Goal: Task Accomplishment & Management: Manage account settings

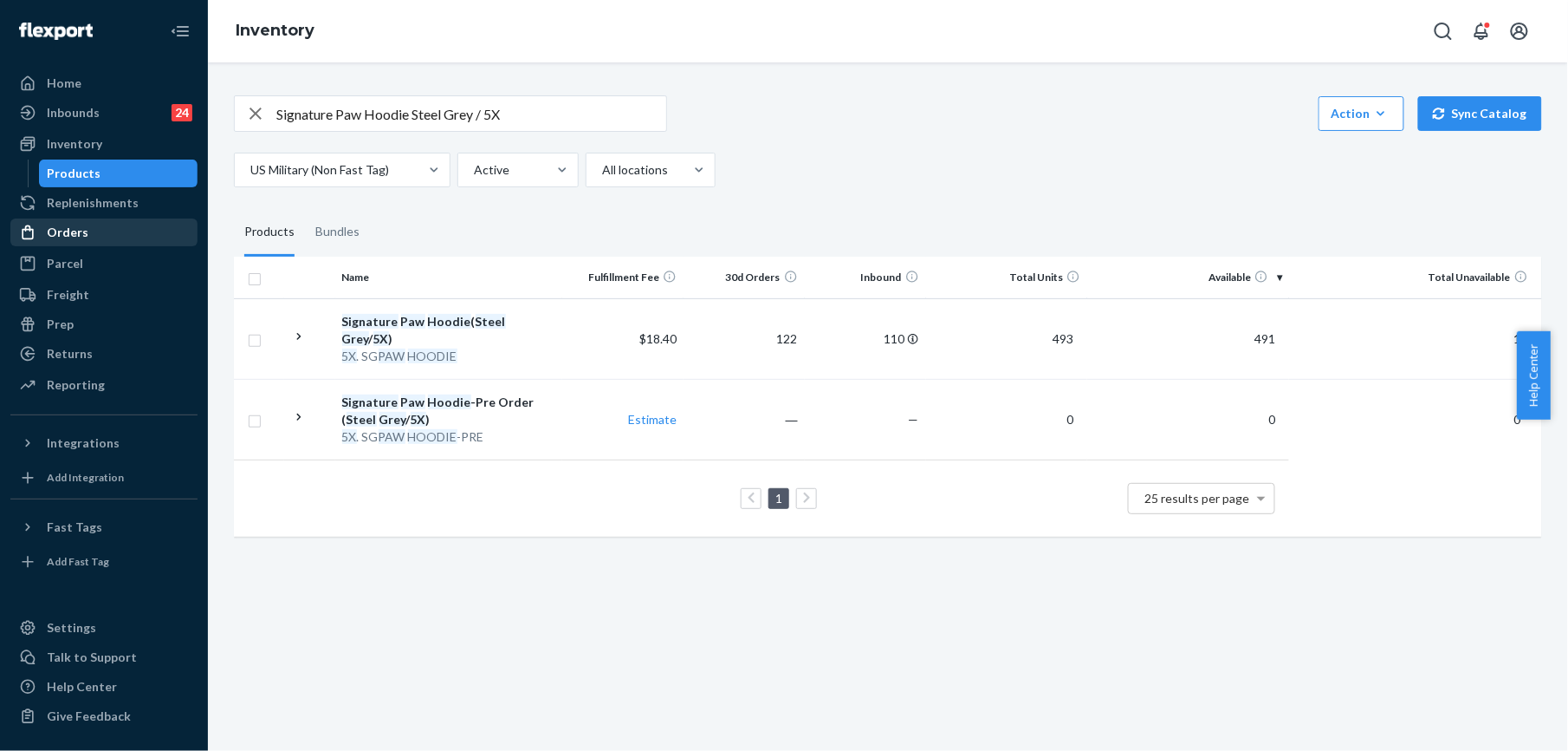
click at [68, 230] on div "Orders" at bounding box center [67, 233] width 41 height 18
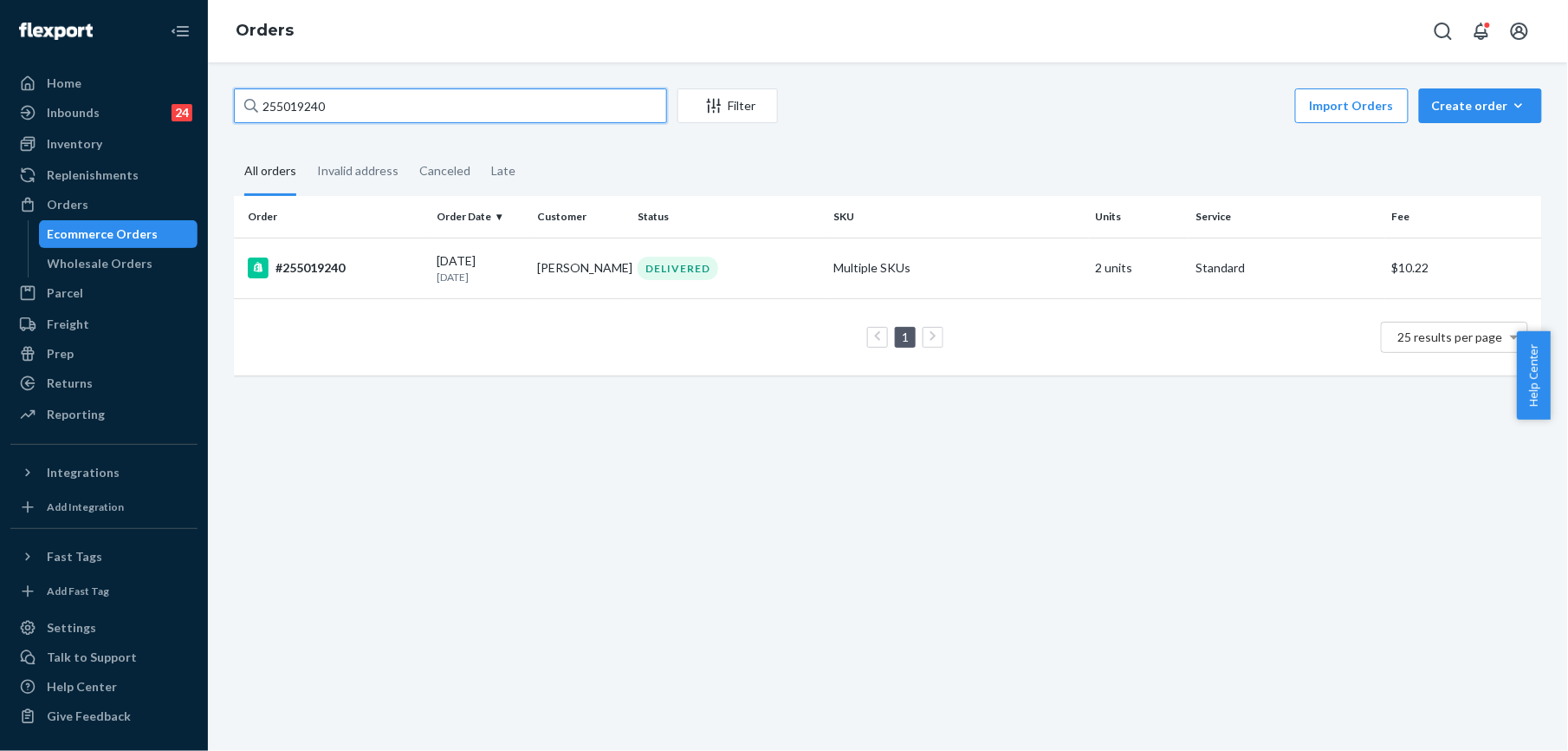
click at [289, 113] on input "255019240" at bounding box center [451, 105] width 433 height 34
paste input "4970481"
type input "254970481"
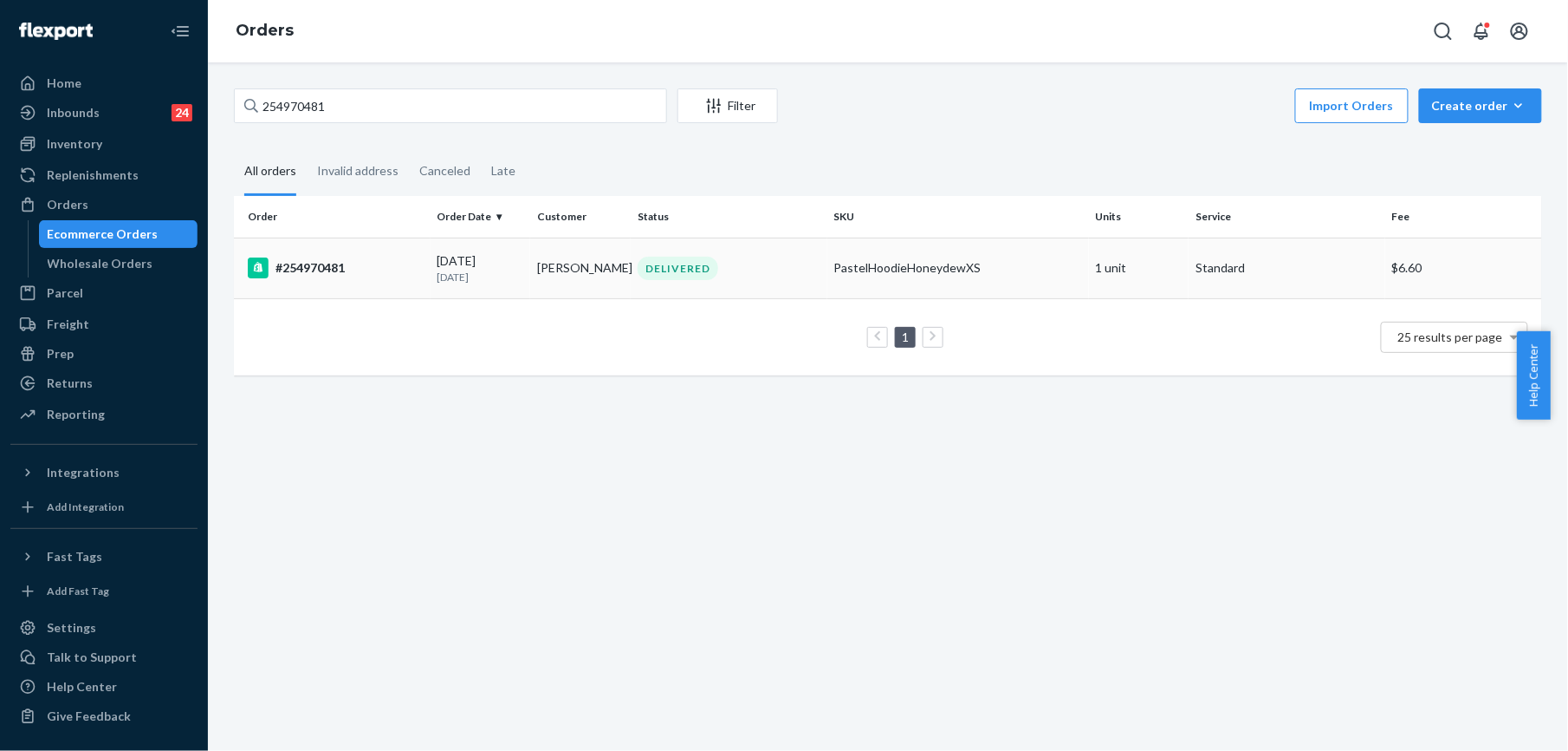
click at [314, 271] on div "#254970481" at bounding box center [336, 268] width 176 height 21
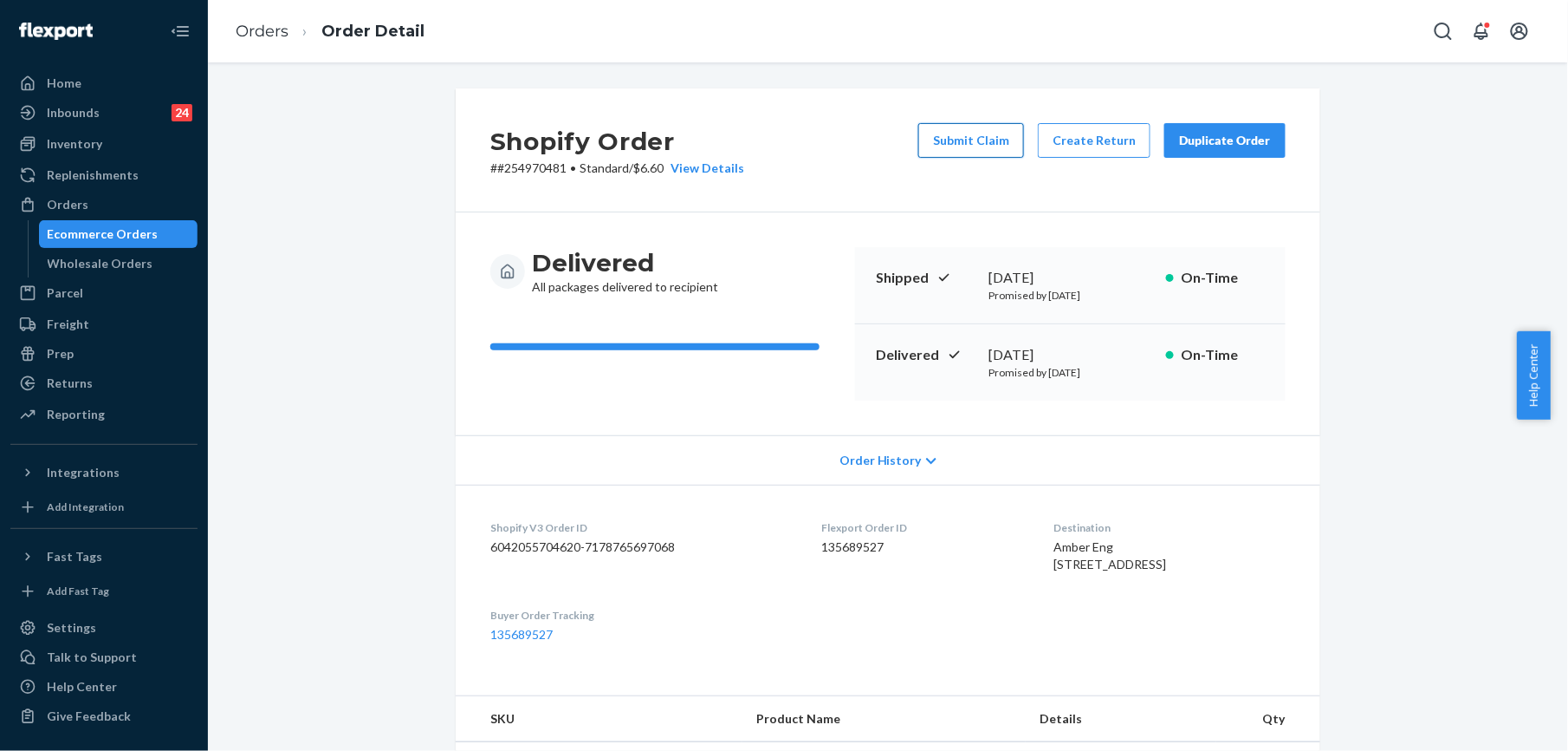
click at [978, 145] on button "Submit Claim" at bounding box center [972, 140] width 106 height 34
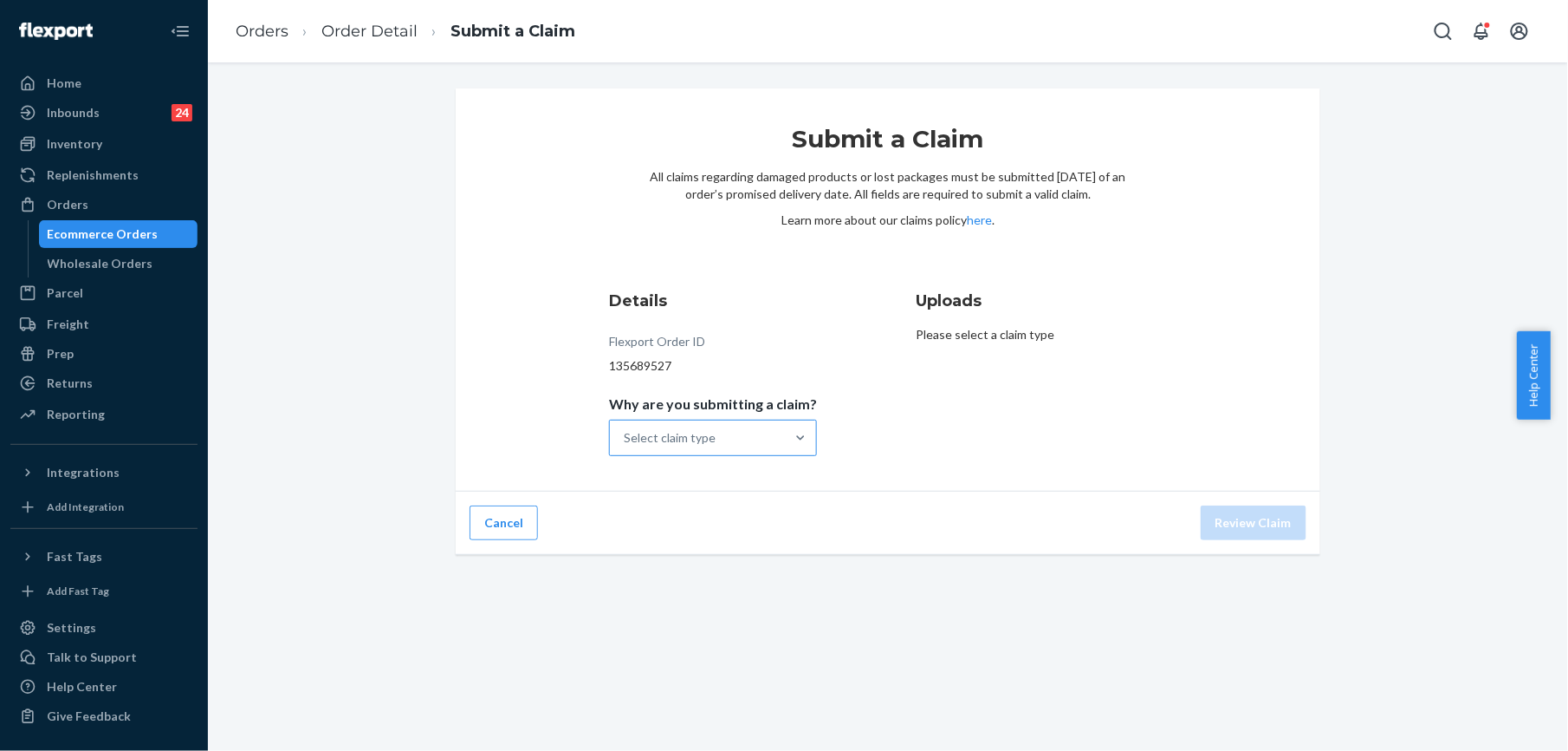
click at [722, 451] on div "Select claim type" at bounding box center [697, 437] width 175 height 34
click at [625, 447] on input "Why are you submitting a claim? Select claim type" at bounding box center [625, 438] width 2 height 18
click at [693, 555] on div "Incorrect product" at bounding box center [713, 549] width 201 height 34
click at [625, 447] on input "Why are you submitting a claim? option Incorrect product focused, 0 of 4. 4 res…" at bounding box center [625, 438] width 2 height 18
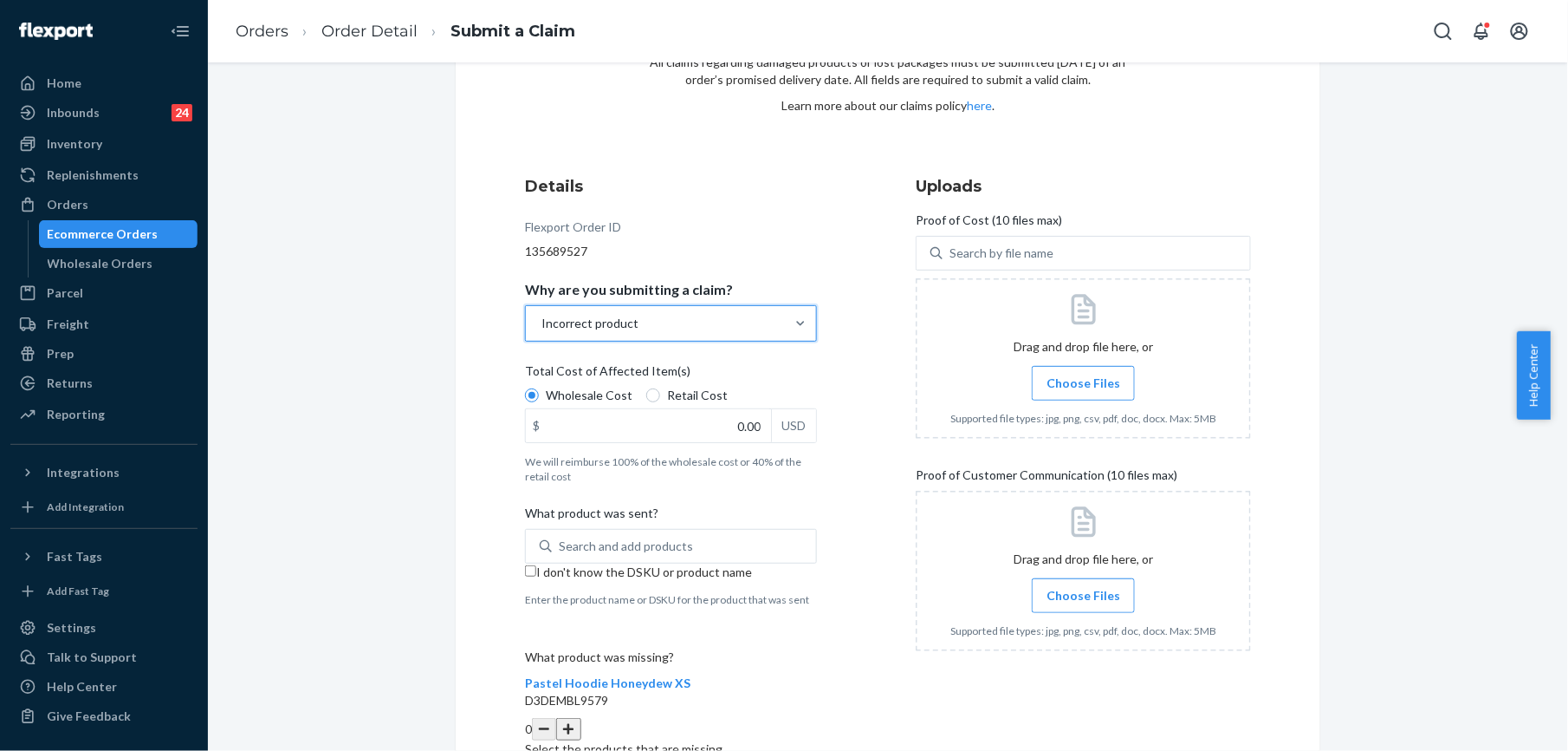
scroll to position [206, 0]
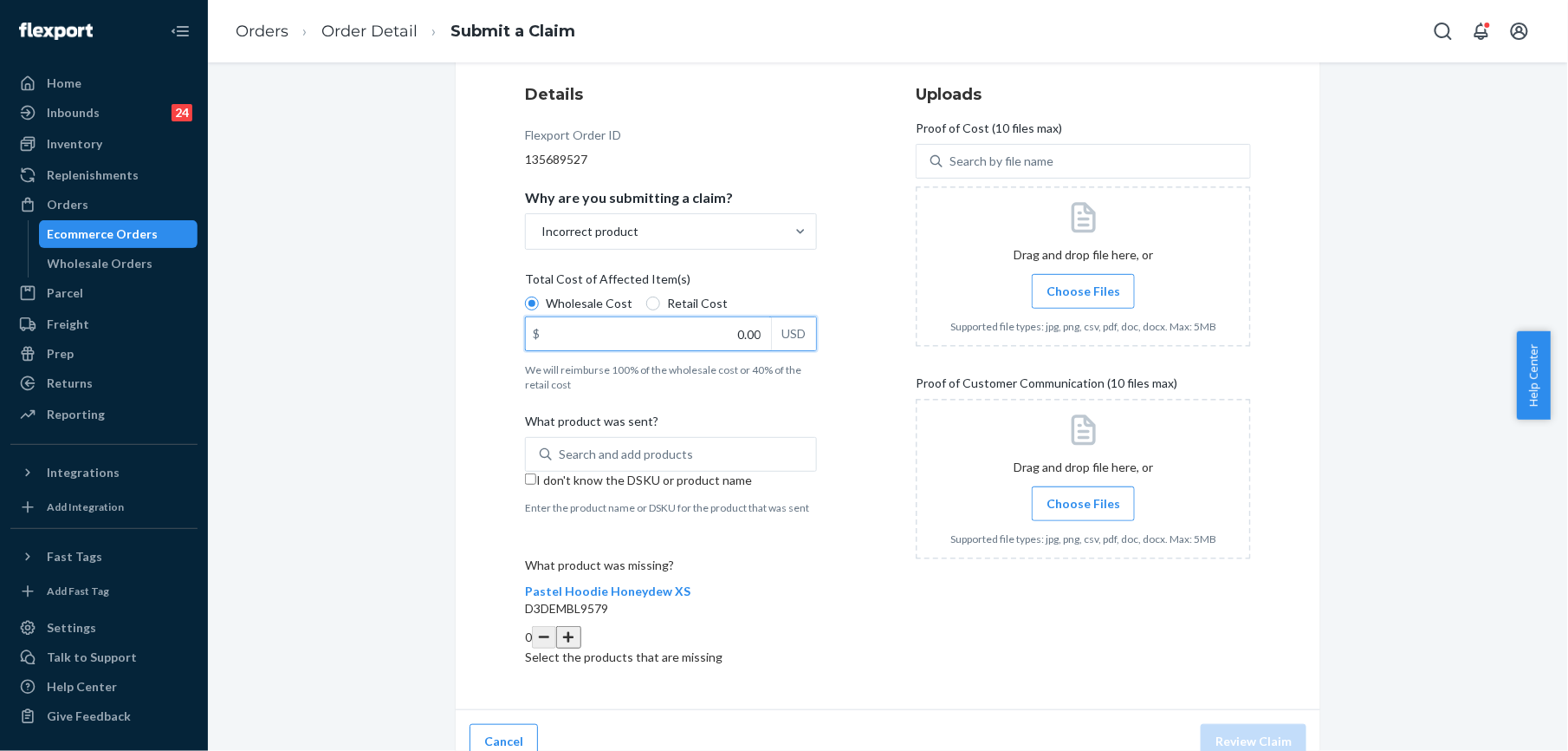
click at [740, 341] on input "0.00" at bounding box center [648, 333] width 245 height 33
type input "47.00"
click at [663, 455] on div "Search and add products" at bounding box center [625, 455] width 134 height 18
click at [560, 455] on input "Search and add products" at bounding box center [559, 455] width 2 height 18
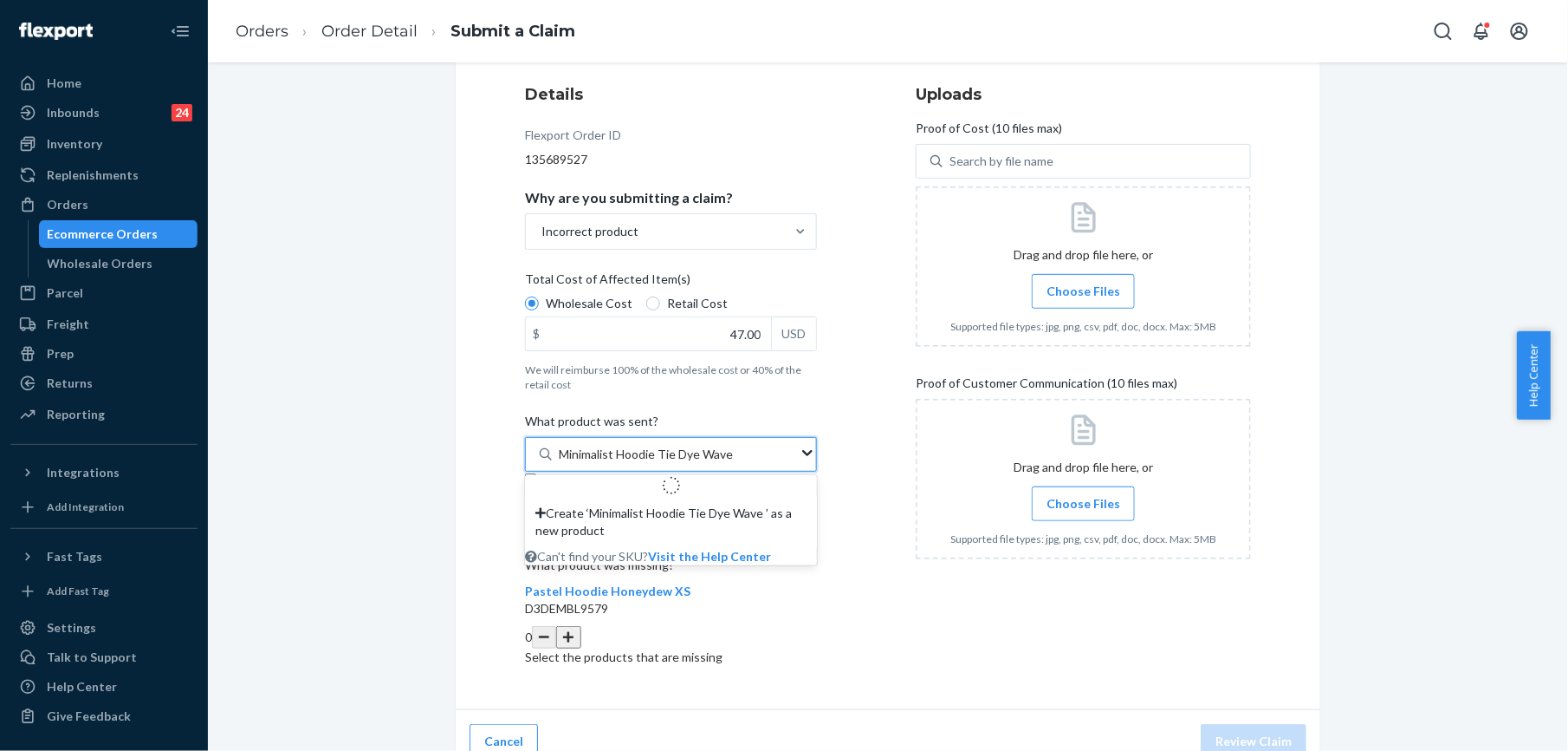
type input "Minimalist Hoodie Tie Dye Wave S"
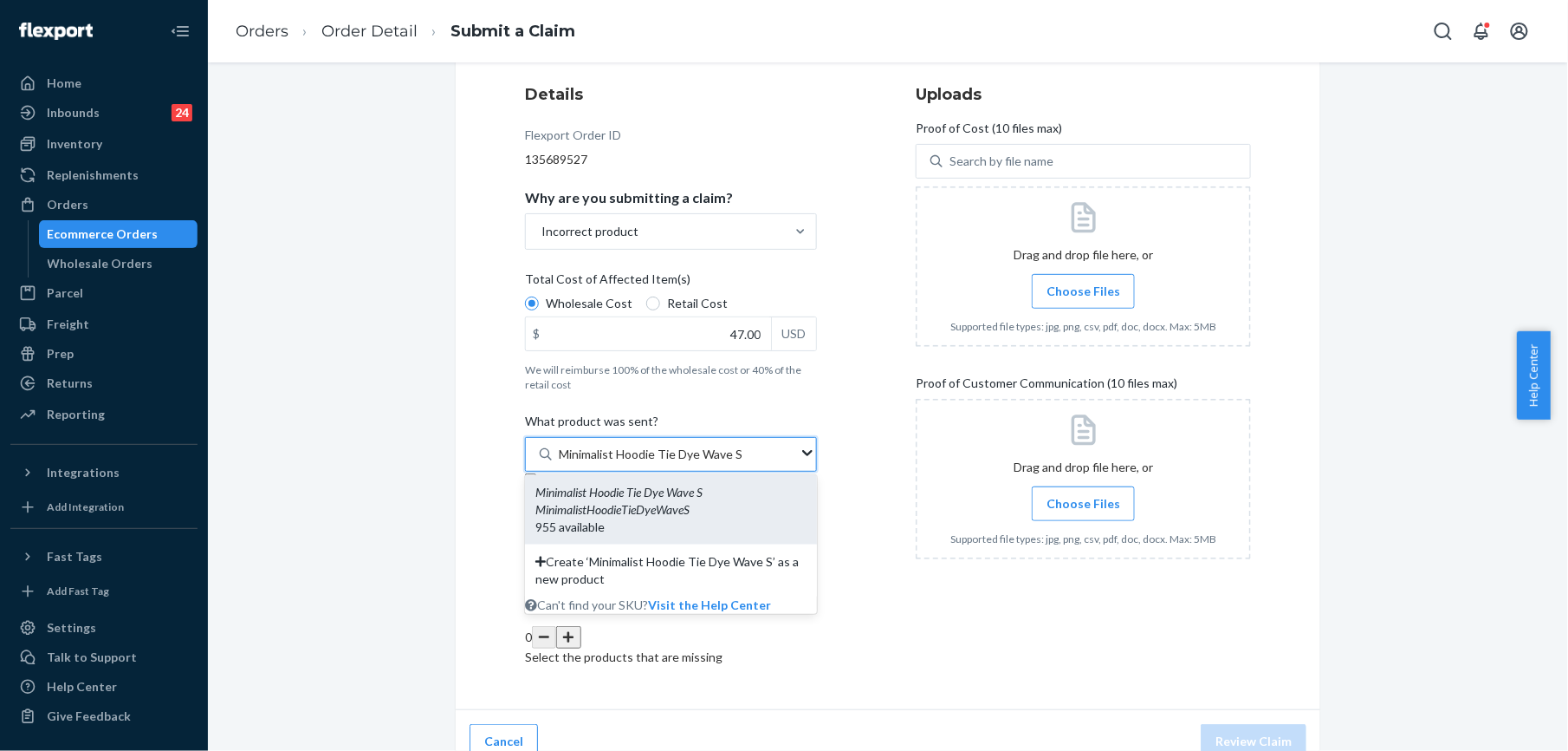
click at [631, 504] on em "MinimalistHoodieTieDyeWaveS" at bounding box center [612, 509] width 154 height 15
click at [631, 463] on input "Minimalist Hoodie Tie Dye Wave S" at bounding box center [650, 455] width 184 height 18
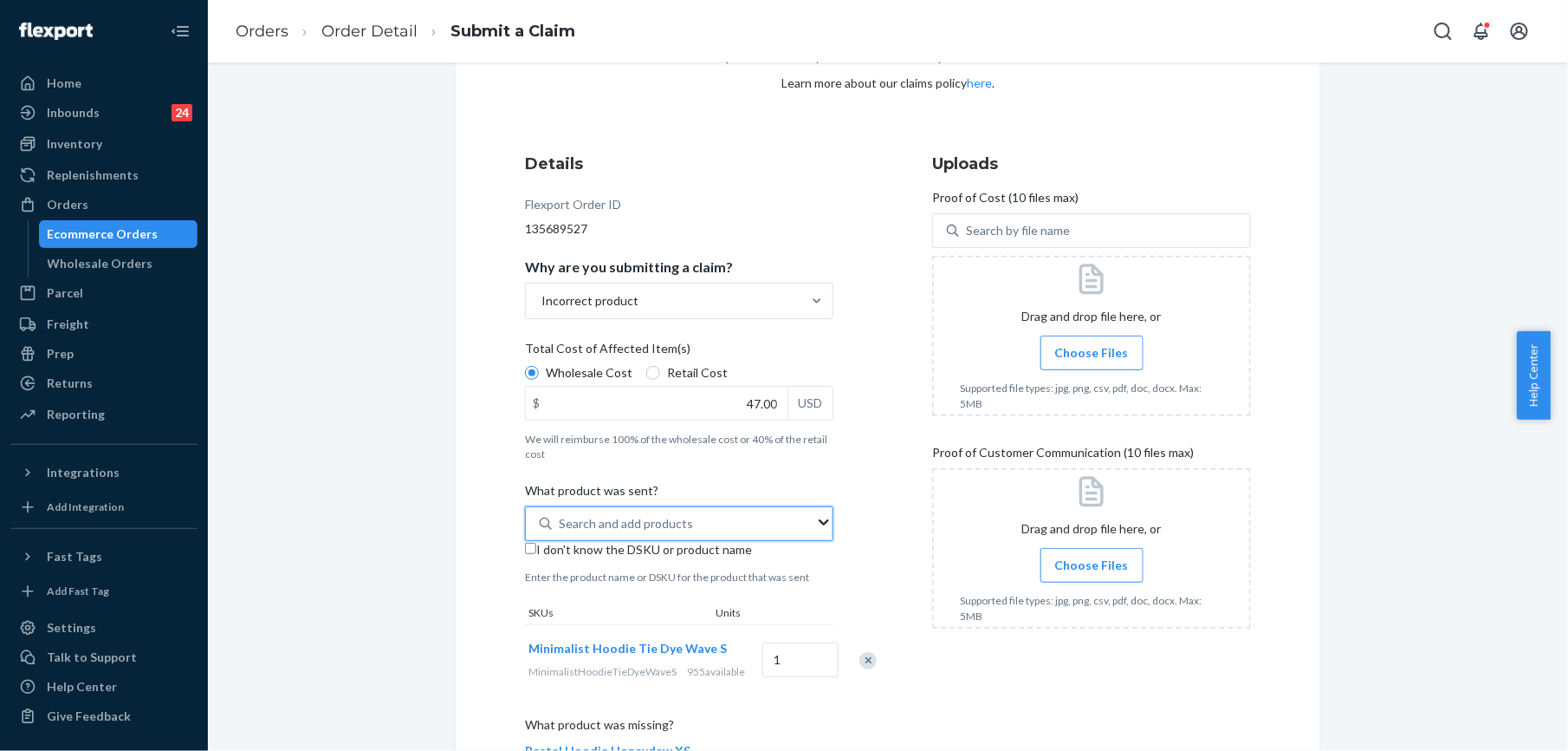
scroll to position [94, 0]
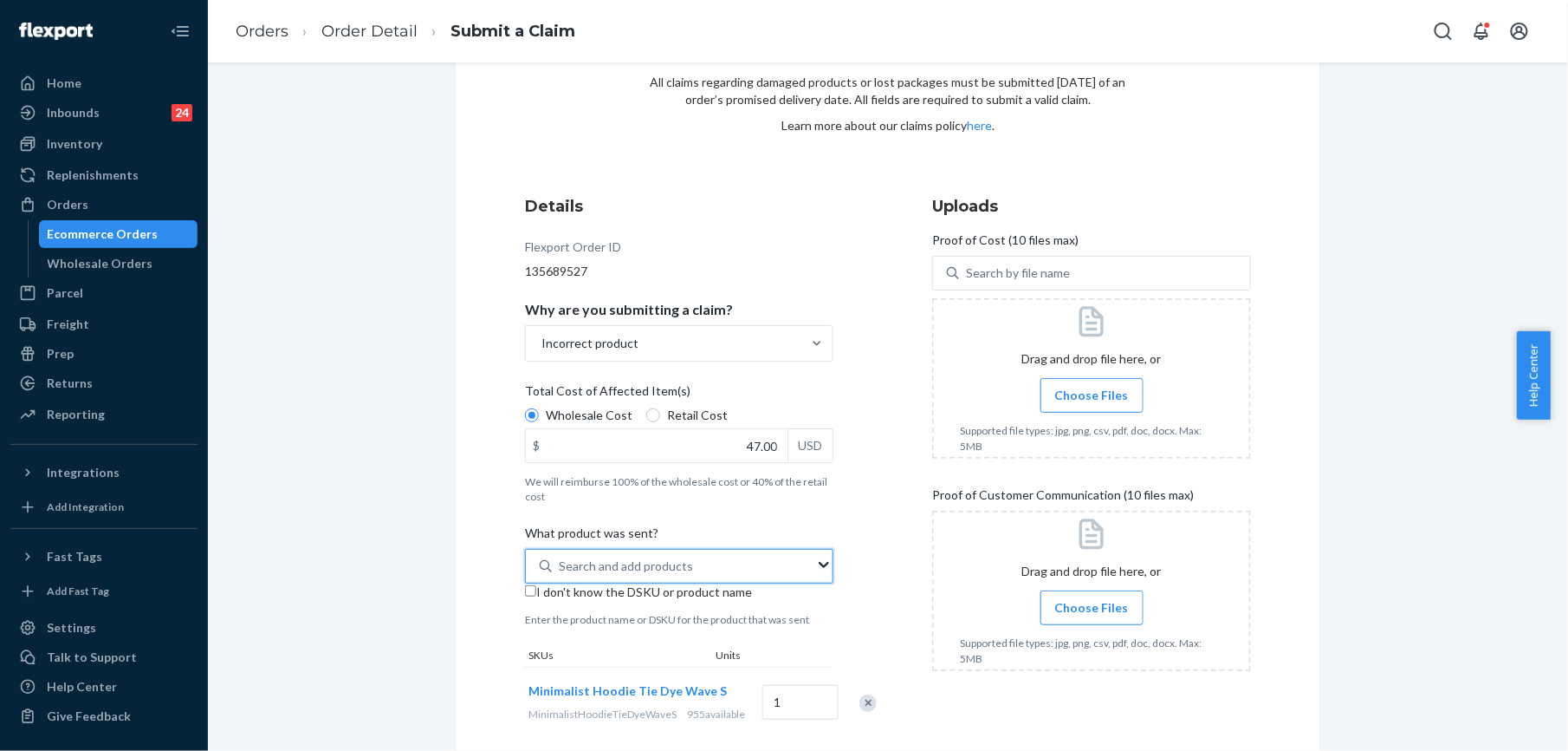
click at [1098, 404] on span "Choose Files" at bounding box center [1092, 396] width 74 height 18
click at [1092, 405] on input "Choose Files" at bounding box center [1091, 396] width 1 height 19
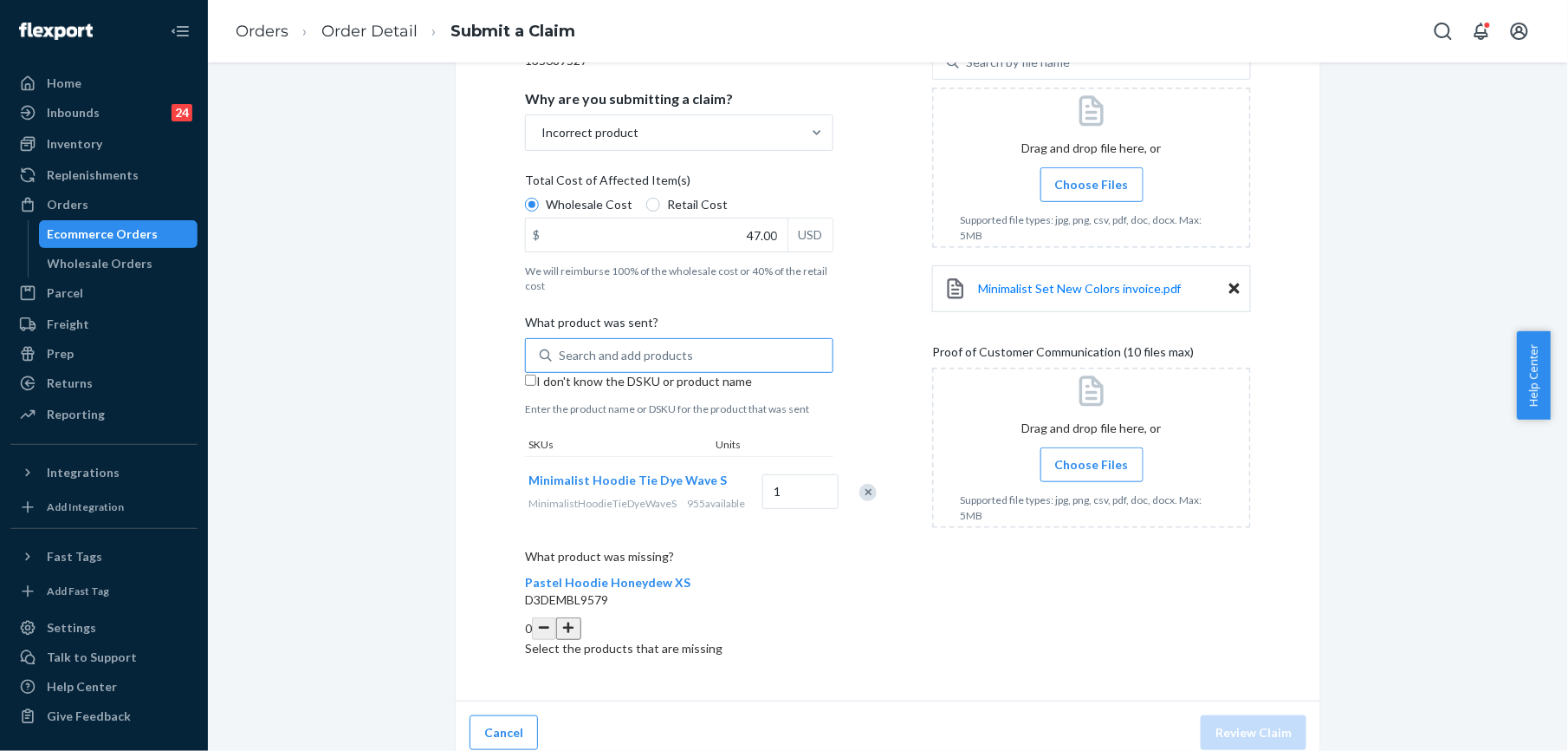
scroll to position [326, 0]
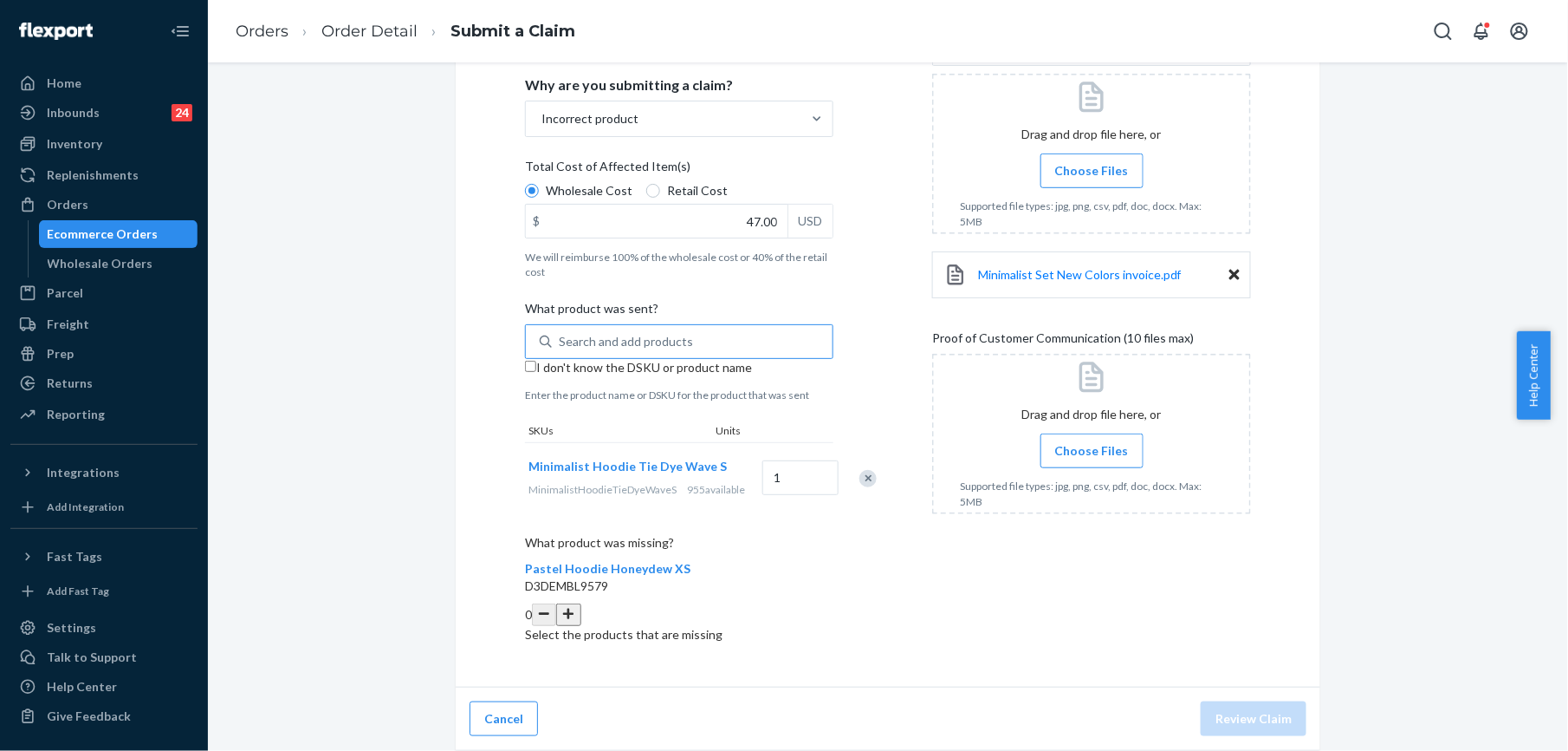
click at [1073, 444] on span "Choose Files" at bounding box center [1092, 451] width 74 height 18
click at [1091, 444] on input "Choose Files" at bounding box center [1091, 451] width 1 height 19
click at [1075, 444] on span "Choose Files" at bounding box center [1092, 451] width 74 height 18
click at [1091, 444] on input "Choose Files" at bounding box center [1091, 451] width 1 height 19
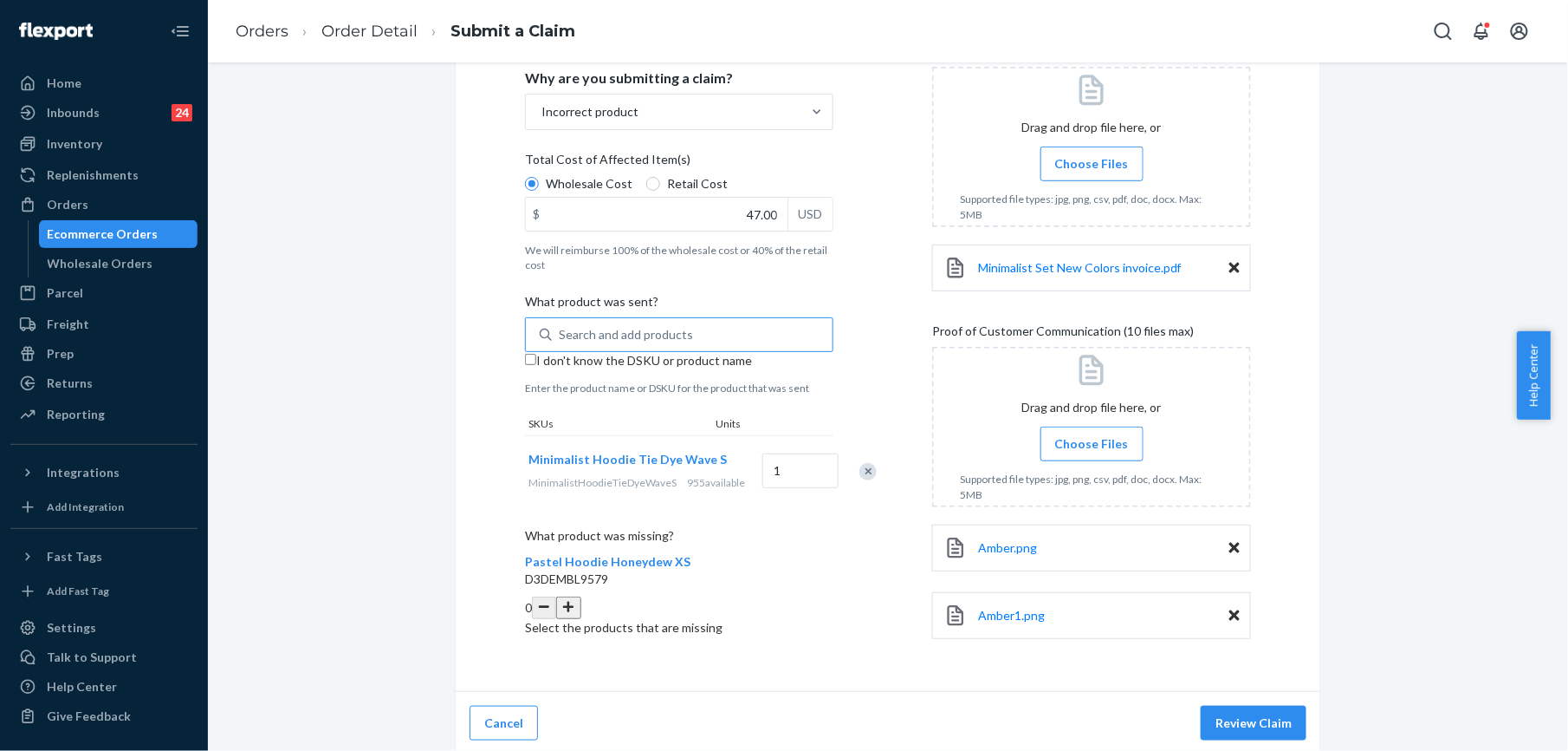
scroll to position [331, 0]
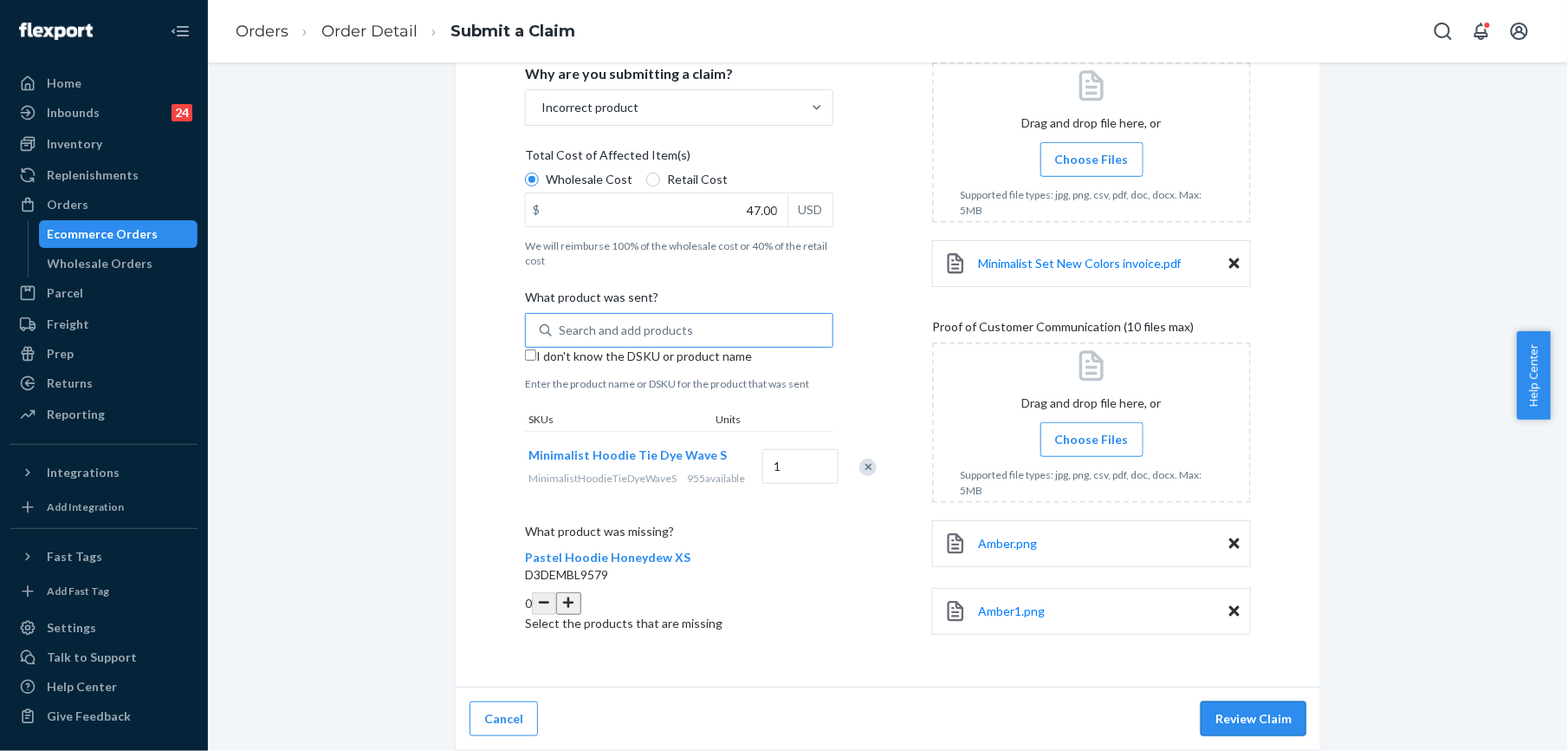
click at [1231, 710] on button "Review Claim" at bounding box center [1254, 718] width 106 height 34
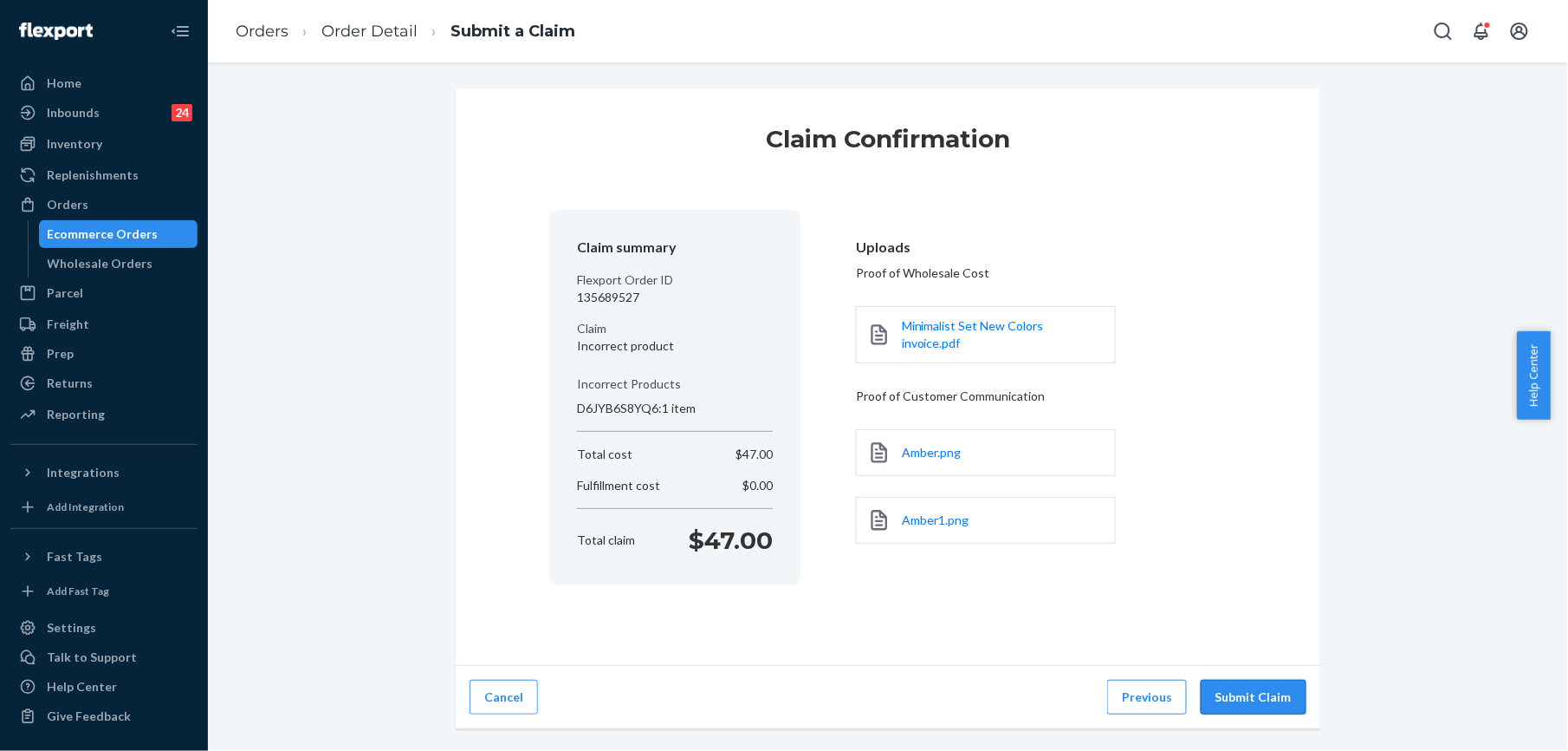
click at [1241, 697] on button "Submit Claim" at bounding box center [1254, 696] width 106 height 34
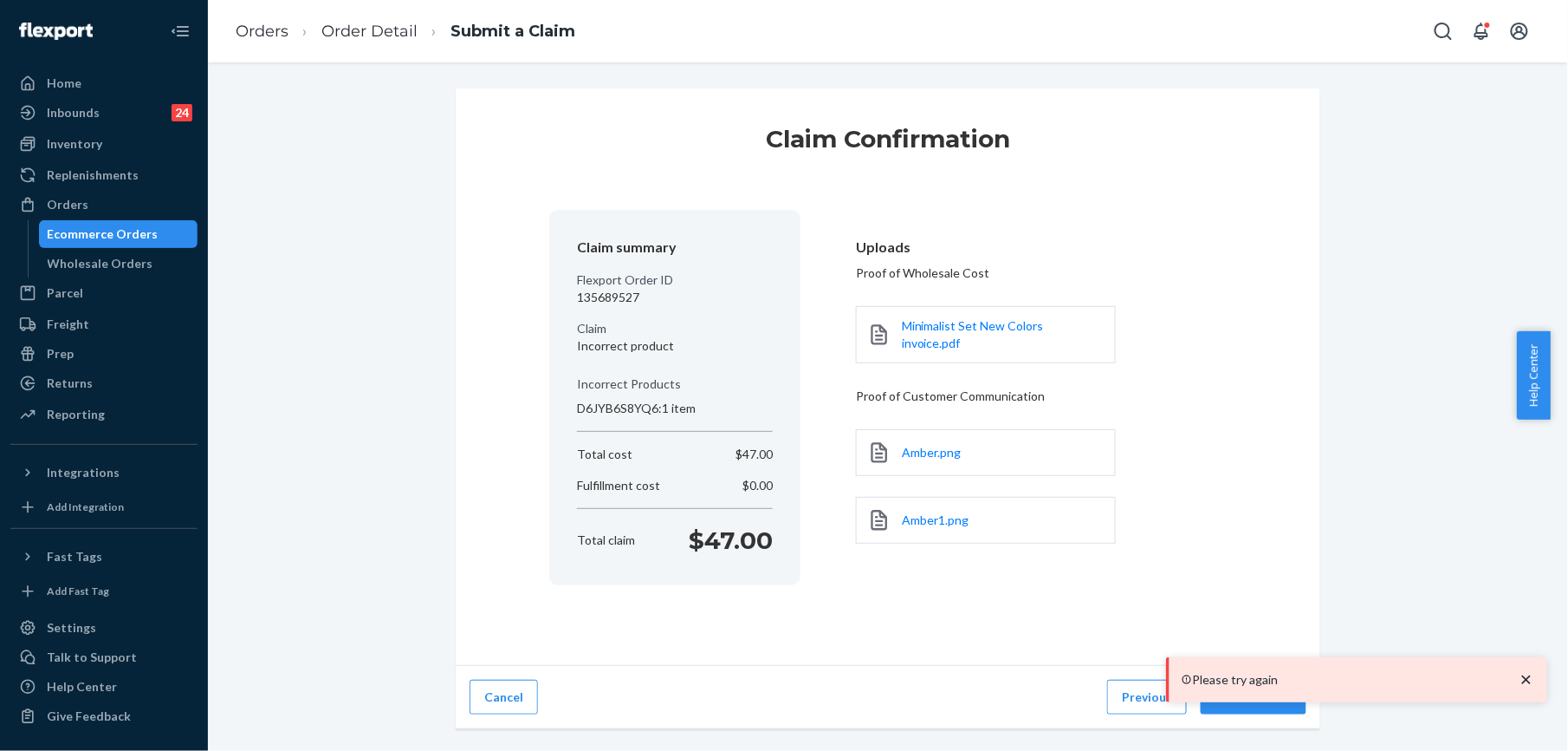
click at [1268, 586] on div "Claim Confirmation Claim summary Flexport Order ID 135689527 Claim Incorrect pr…" at bounding box center [888, 376] width 865 height 577
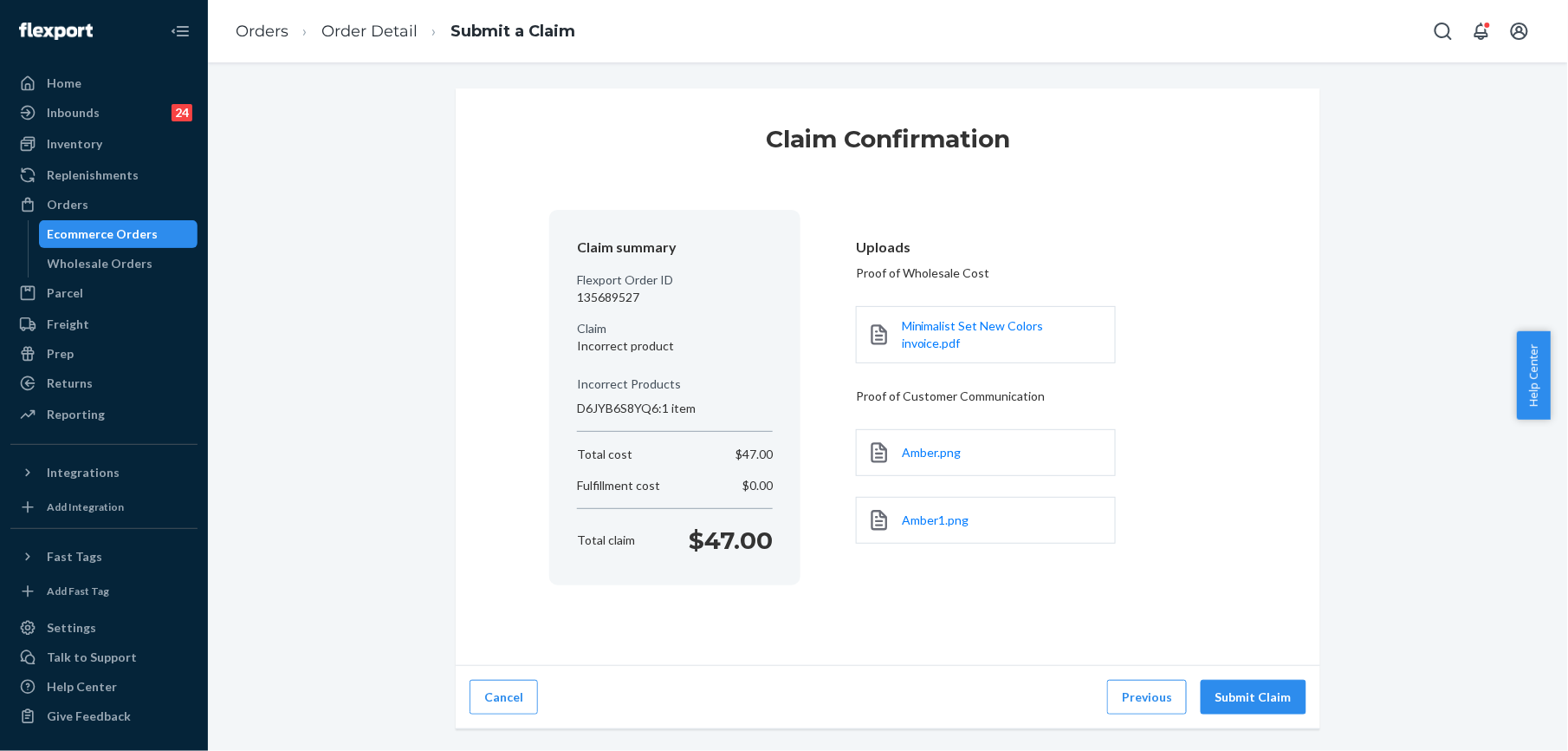
click at [1180, 521] on div "Amber1.png" at bounding box center [1027, 520] width 343 height 68
click at [1244, 688] on button "Submit Claim" at bounding box center [1254, 696] width 106 height 34
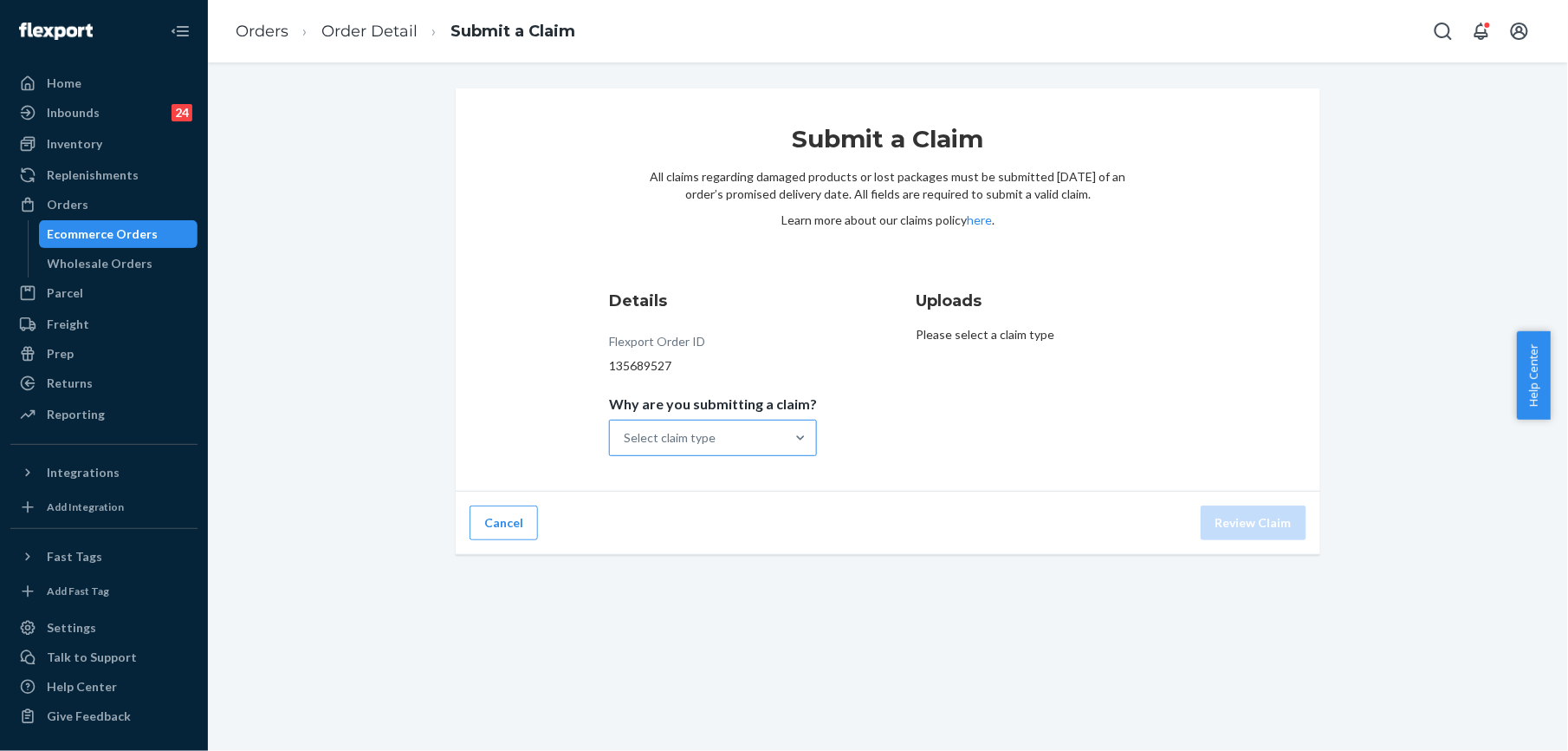
click at [742, 437] on div "Select claim type" at bounding box center [697, 437] width 175 height 34
click at [625, 437] on input "Why are you submitting a claim? Select claim type" at bounding box center [625, 438] width 2 height 18
click at [722, 539] on div "Incorrect product" at bounding box center [713, 549] width 201 height 34
click at [625, 447] on input "Why are you submitting a claim? option Incorrect product focused, 3 of 4. 4 res…" at bounding box center [625, 438] width 2 height 18
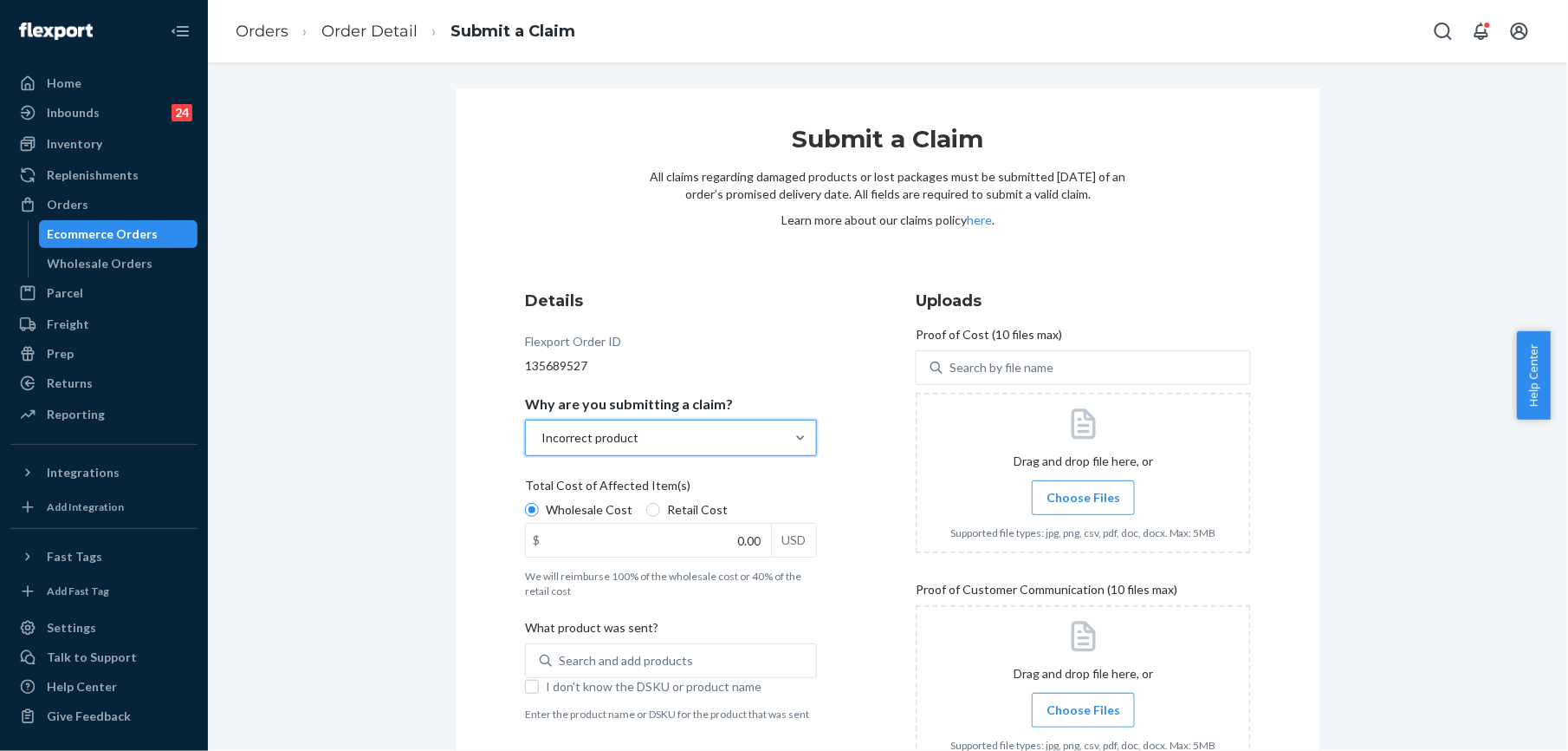
scroll to position [206, 0]
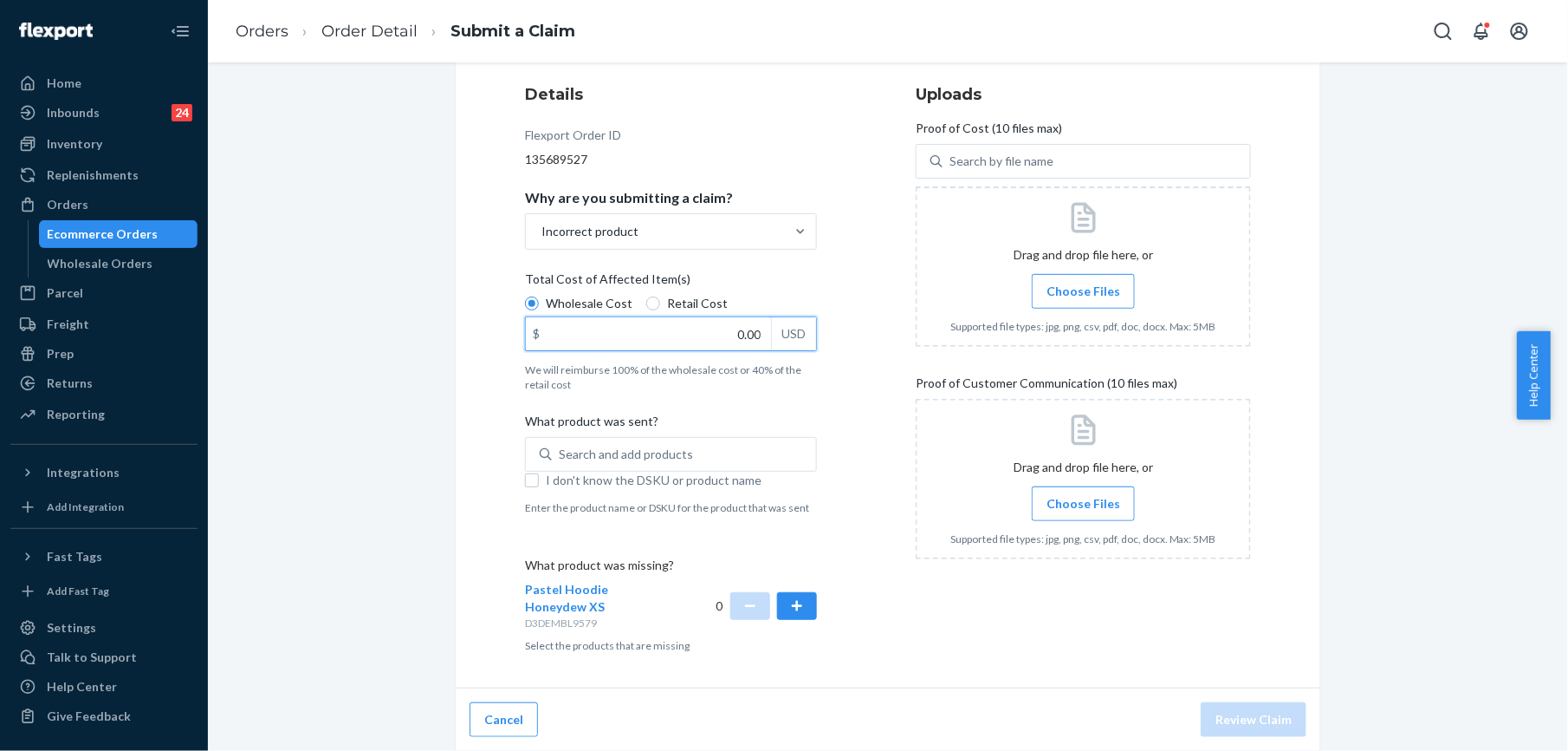
click at [756, 324] on input "0.00" at bounding box center [648, 333] width 245 height 33
type input "47.00"
click at [573, 457] on div "Search and add products" at bounding box center [625, 455] width 134 height 18
click at [560, 457] on input "0 results available. Use Up and Down to choose options, press Enter to select t…" at bounding box center [559, 455] width 2 height 18
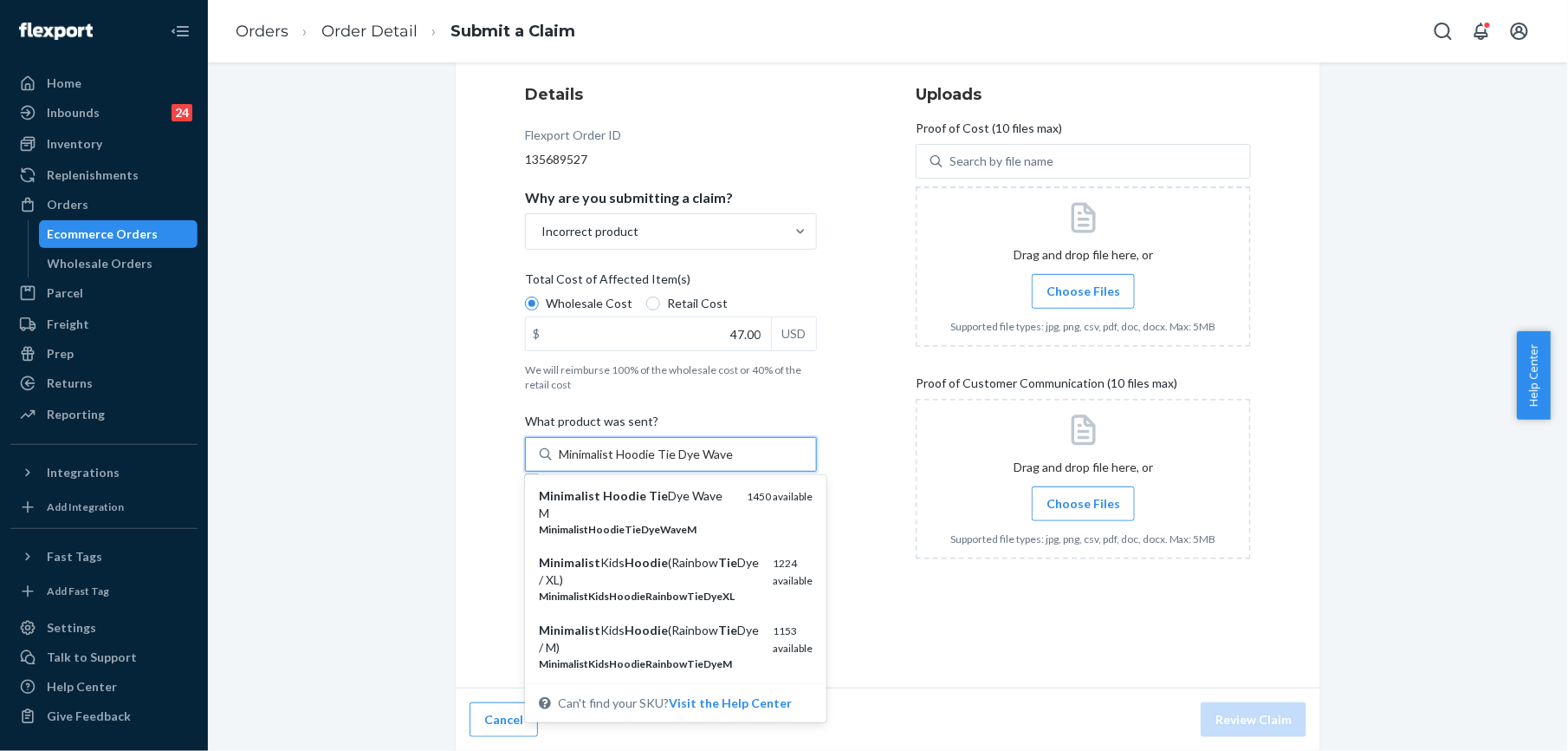
type input "Minimalist Hoodie Tie Dye Wave S"
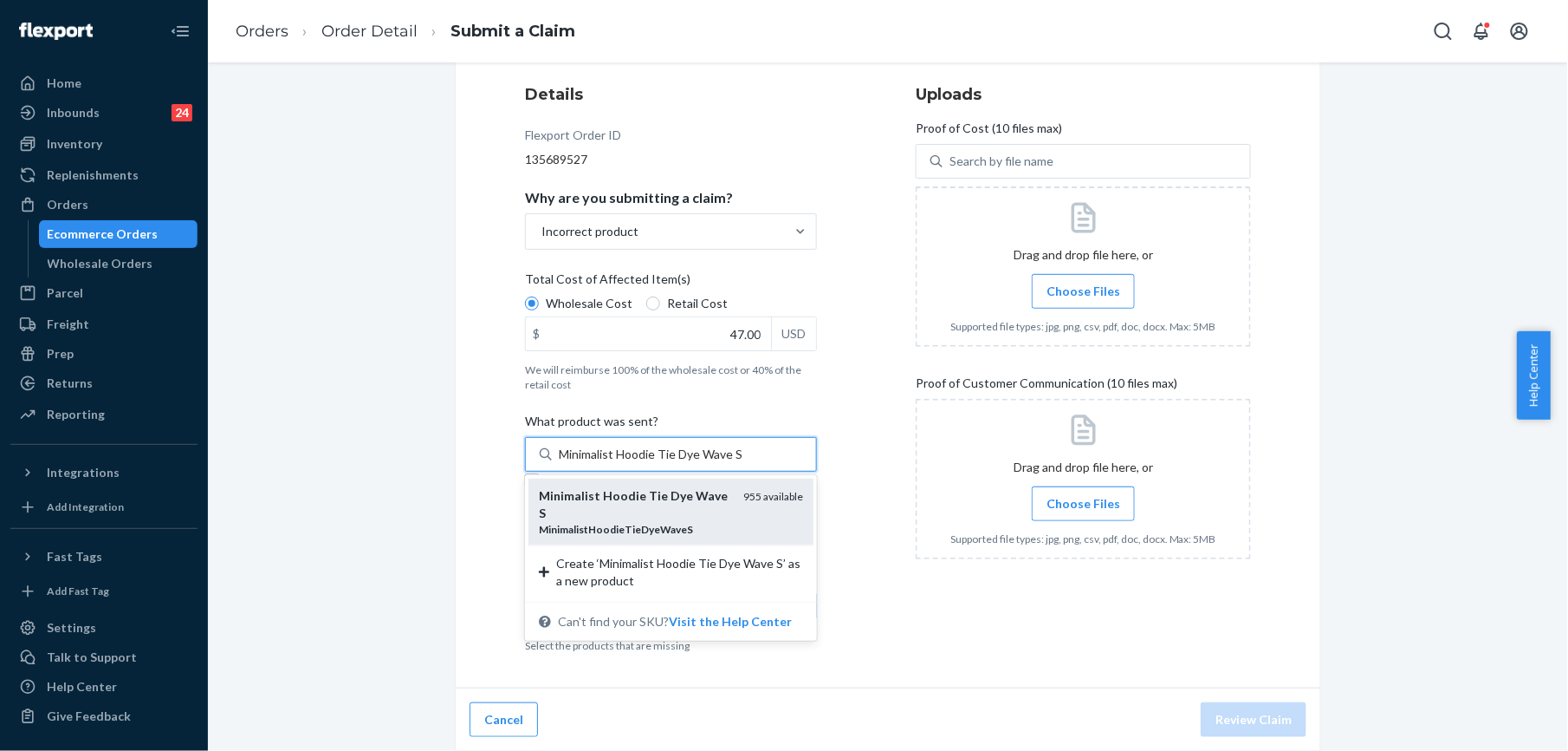
click at [607, 523] on em "MinimalistHoodieTieDyeWaveS" at bounding box center [616, 529] width 154 height 13
click at [607, 463] on input "Minimalist Hoodie Tie Dye Wave S" at bounding box center [650, 455] width 184 height 18
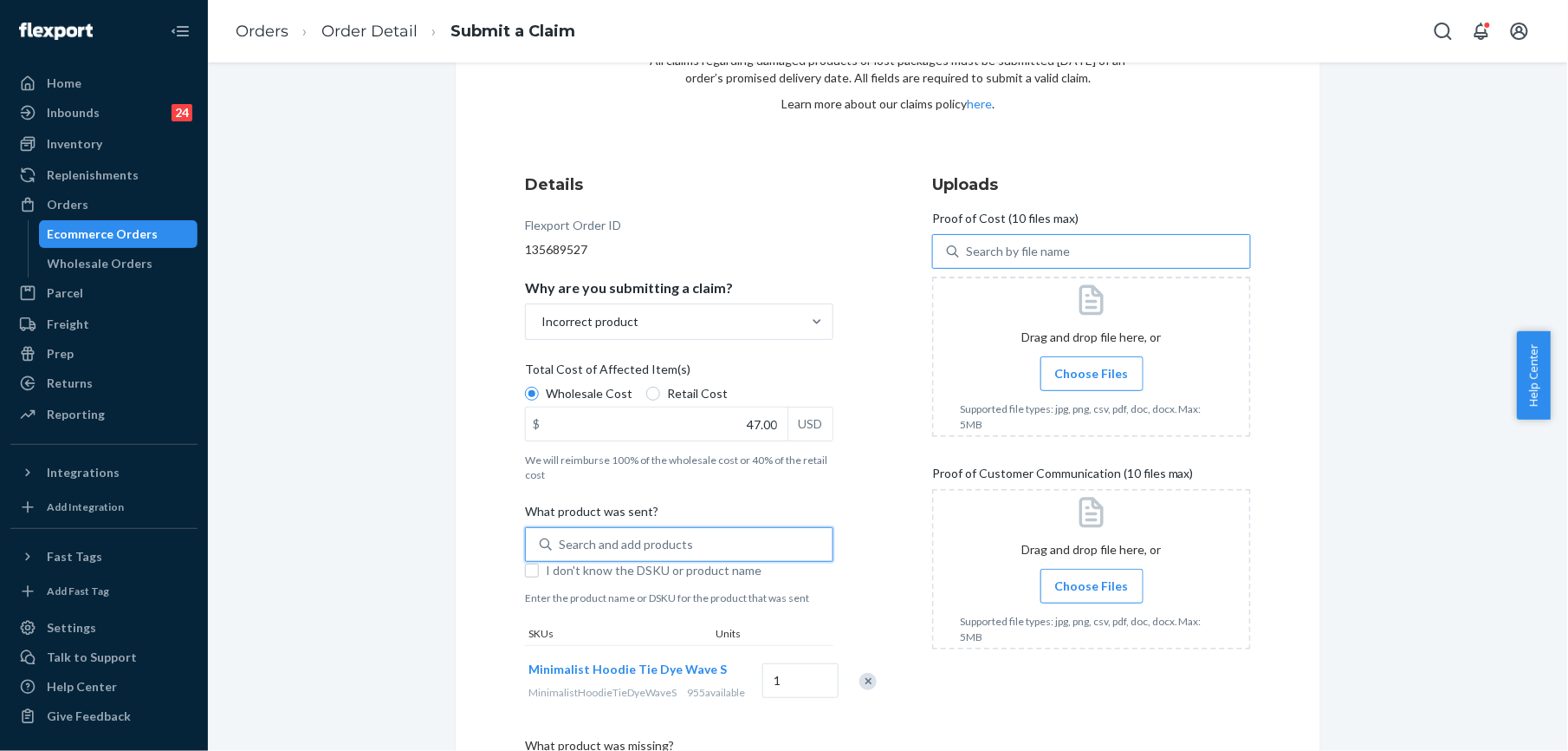
scroll to position [0, 0]
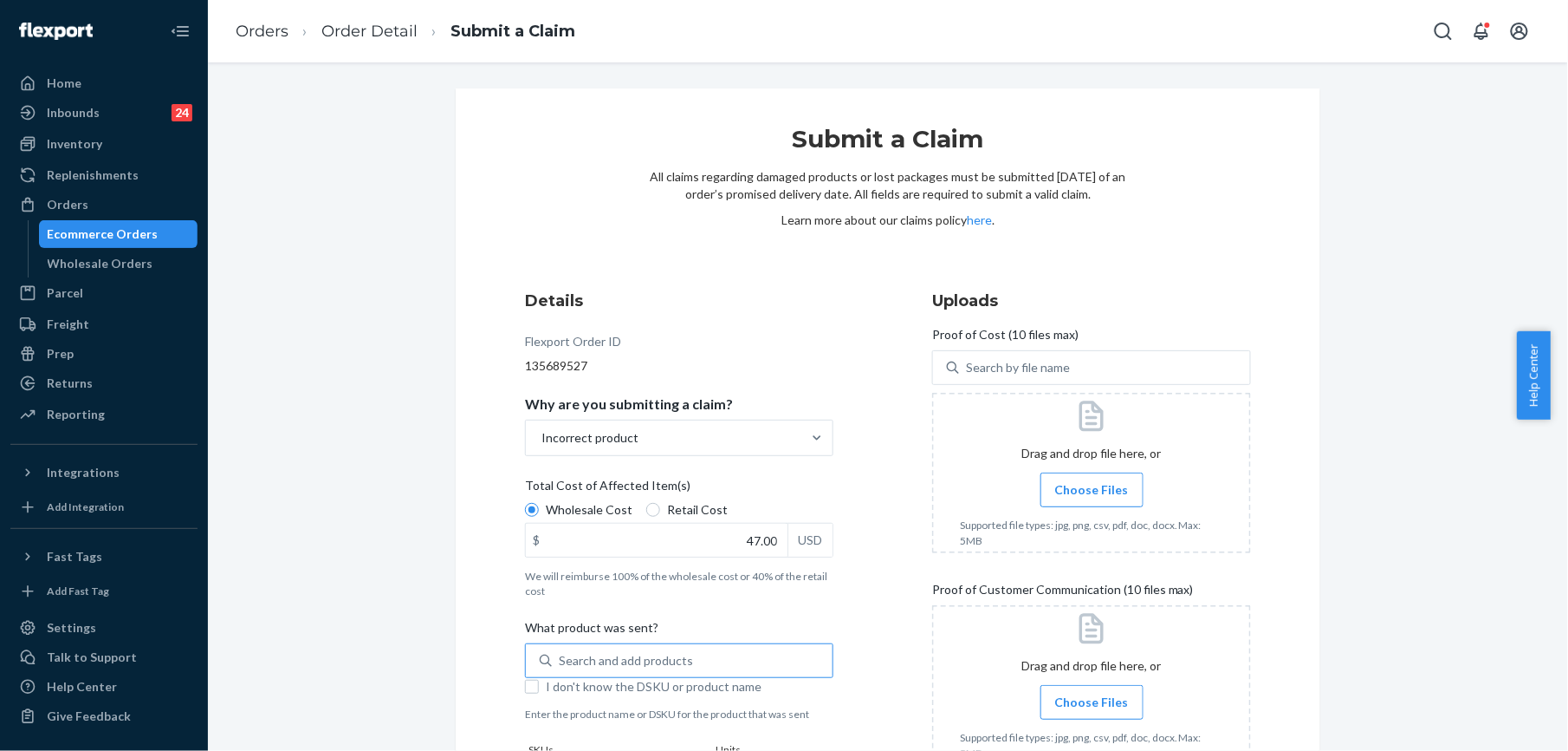
click at [1076, 497] on span "Choose Files" at bounding box center [1092, 490] width 74 height 18
click at [1091, 497] on input "Choose Files" at bounding box center [1091, 490] width 1 height 19
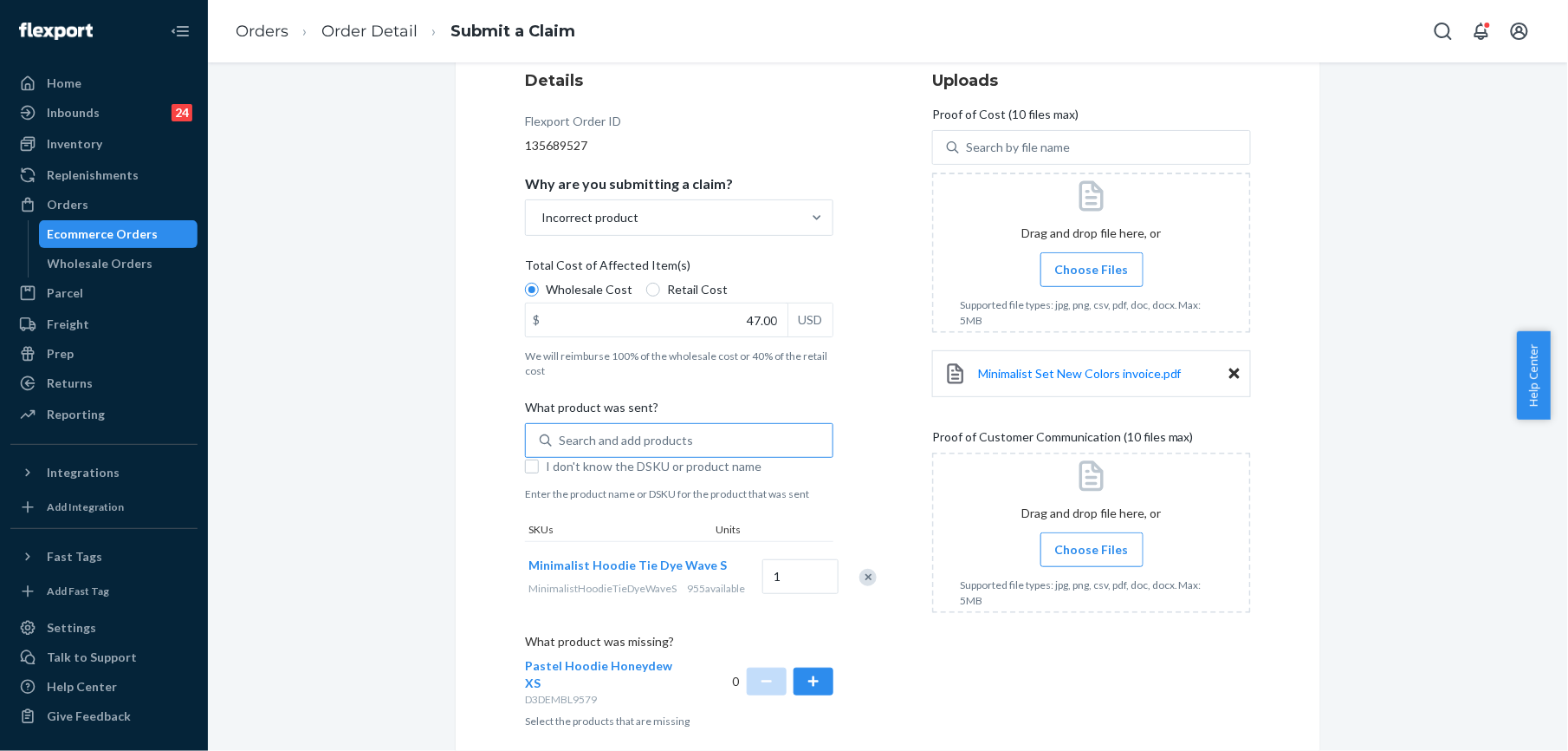
scroll to position [326, 0]
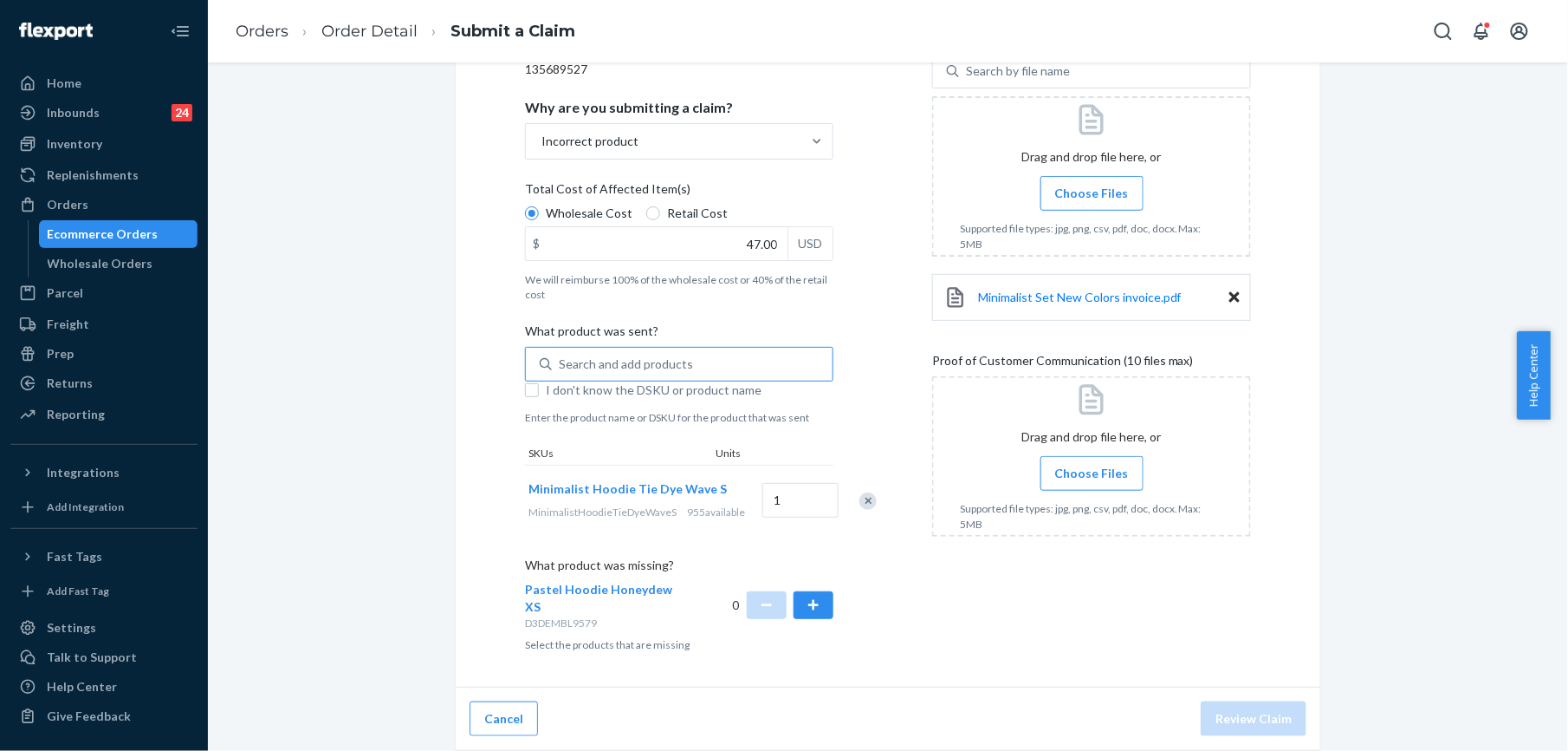
click at [1064, 465] on span "Choose Files" at bounding box center [1092, 473] width 74 height 18
click at [1091, 464] on input "Choose Files" at bounding box center [1091, 473] width 1 height 19
click at [1073, 465] on span "Choose Files" at bounding box center [1092, 473] width 74 height 18
click at [1091, 464] on input "Choose Files" at bounding box center [1091, 473] width 1 height 19
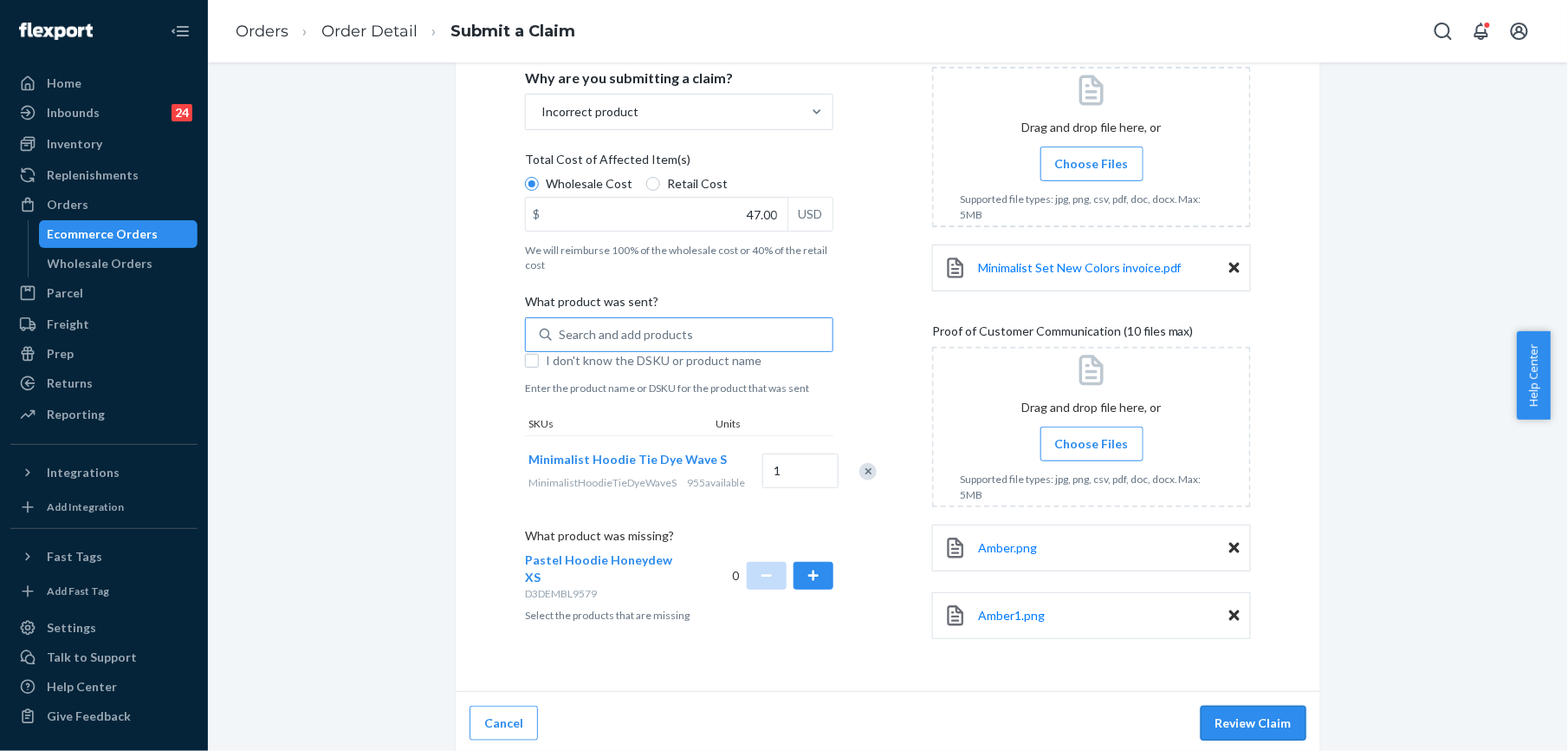
click at [1228, 716] on button "Review Claim" at bounding box center [1254, 723] width 106 height 34
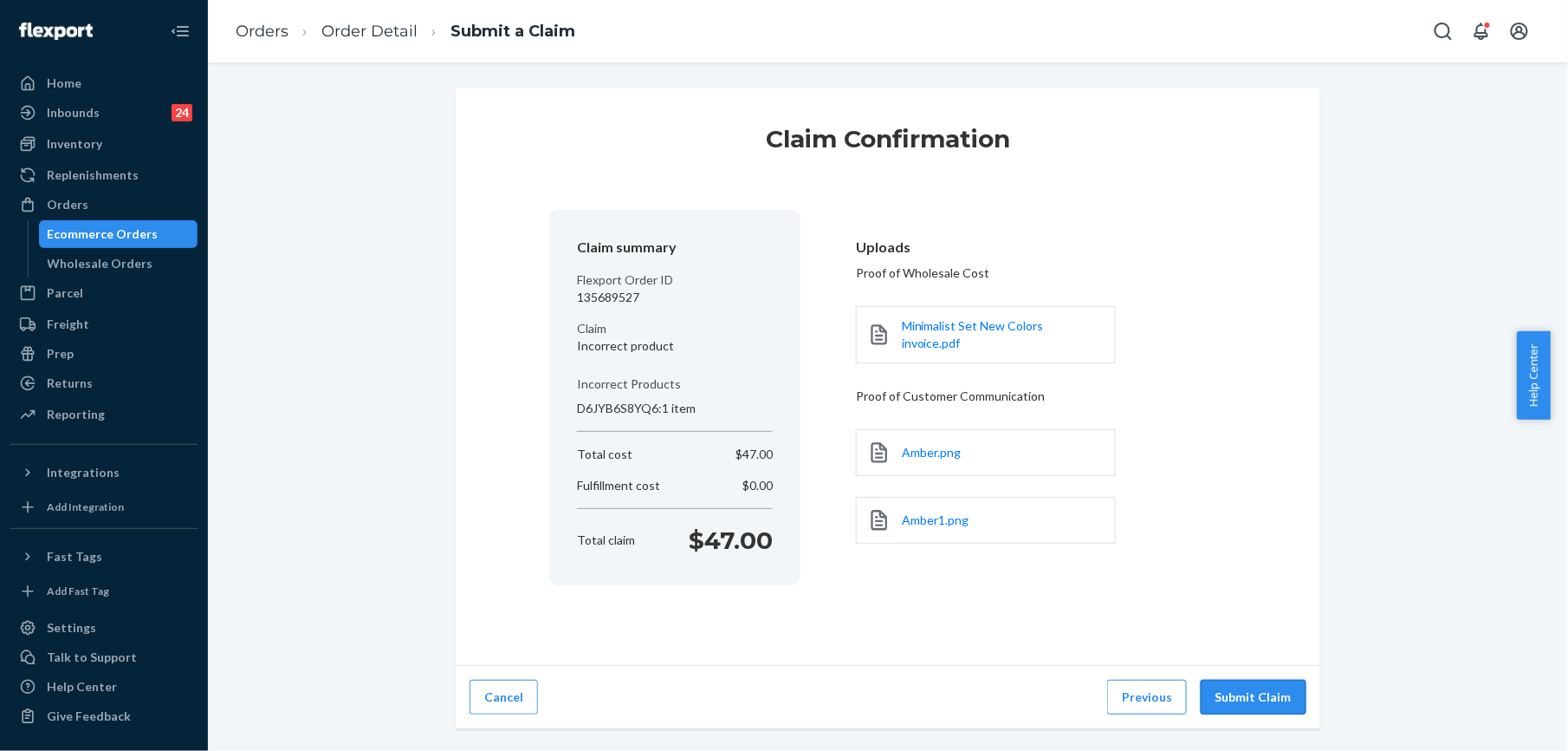
click at [1249, 680] on button "Submit Claim" at bounding box center [1254, 696] width 106 height 34
click at [1232, 691] on button "Submit Claim" at bounding box center [1254, 696] width 106 height 34
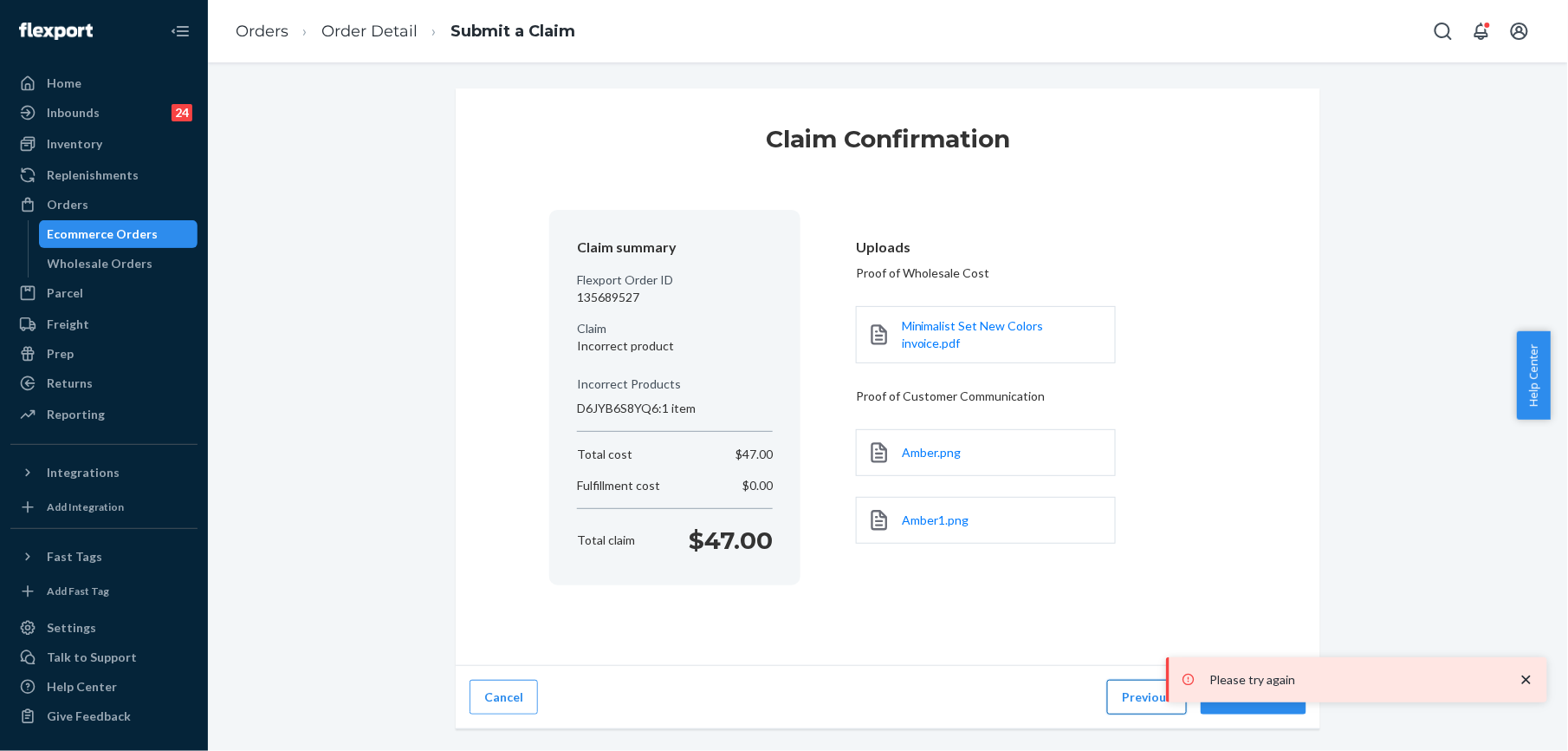
click at [1130, 695] on button "Previous" at bounding box center [1147, 696] width 79 height 34
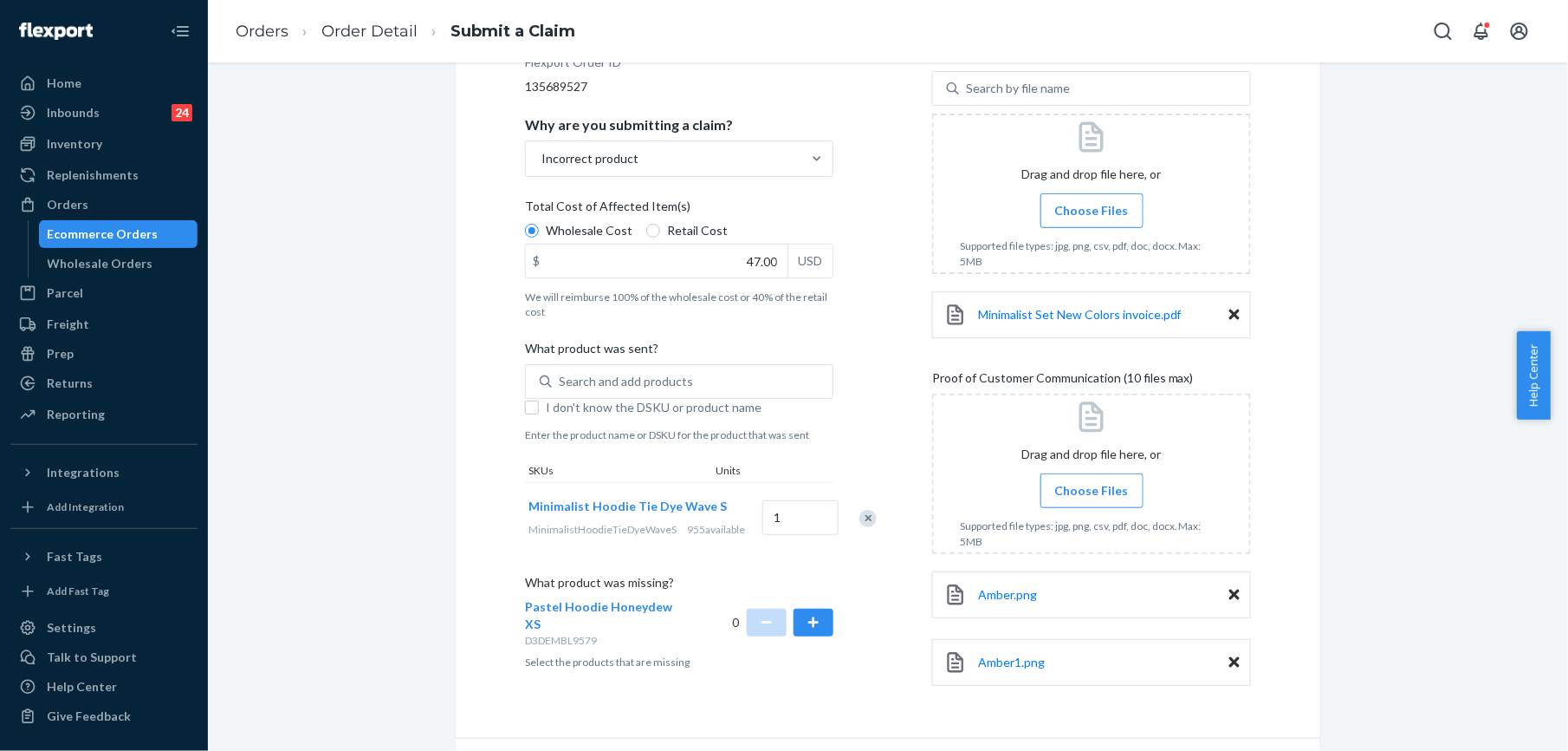
scroll to position [331, 0]
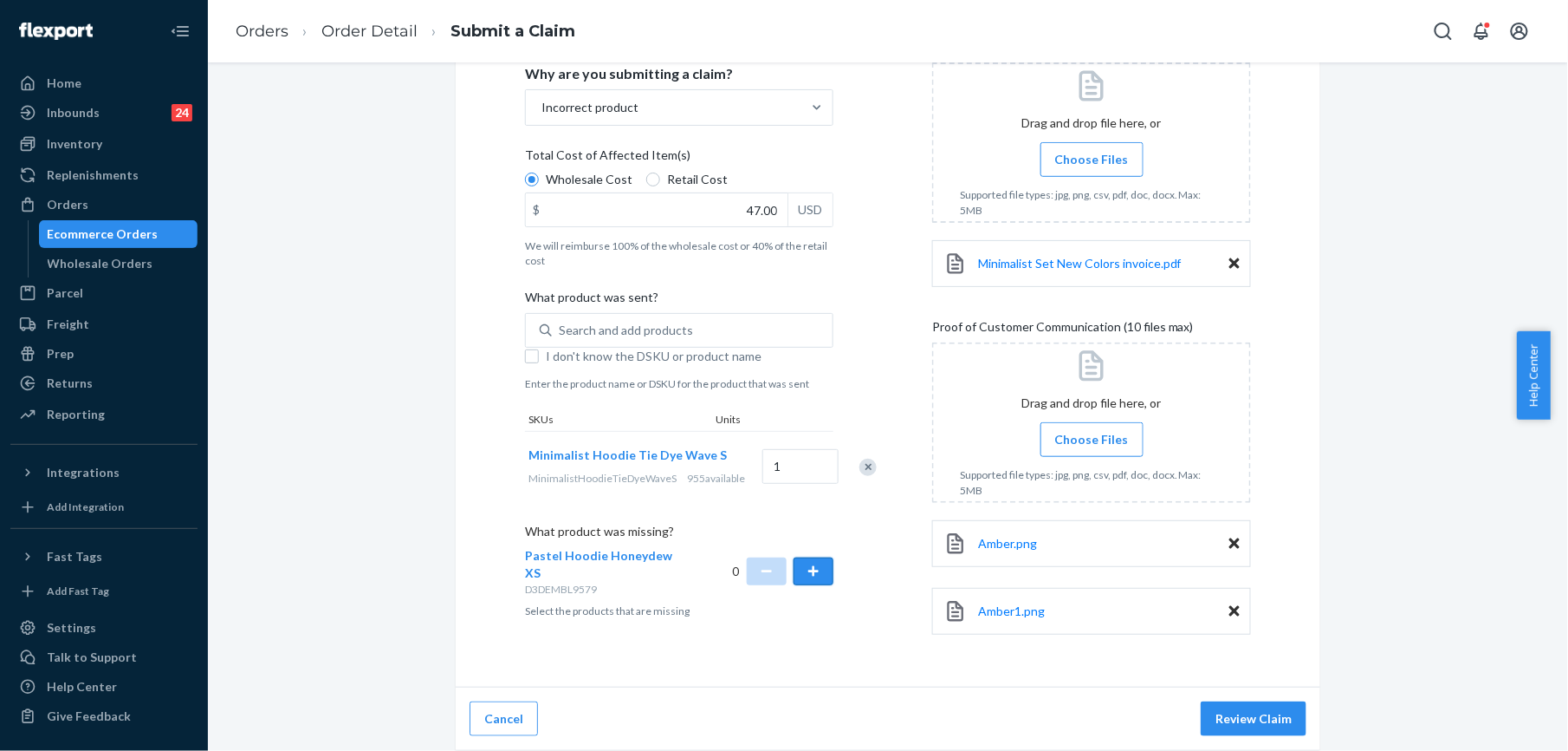
click at [805, 585] on button "button" at bounding box center [813, 570] width 40 height 27
click at [1248, 711] on button "Review Claim" at bounding box center [1254, 718] width 106 height 34
click at [1247, 725] on button "Review Claim" at bounding box center [1254, 718] width 106 height 34
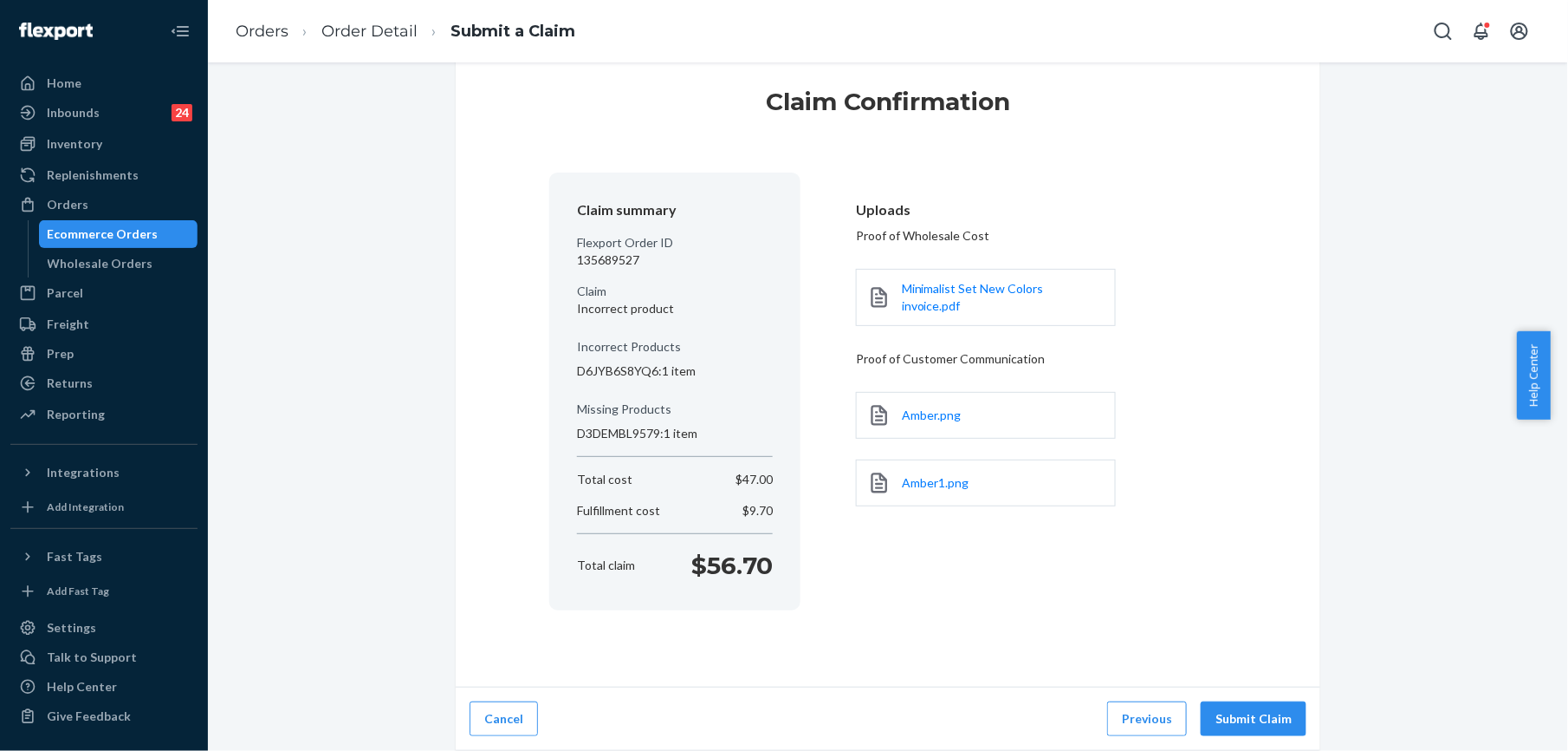
scroll to position [38, 0]
click at [1246, 725] on button "Submit Claim" at bounding box center [1254, 718] width 106 height 34
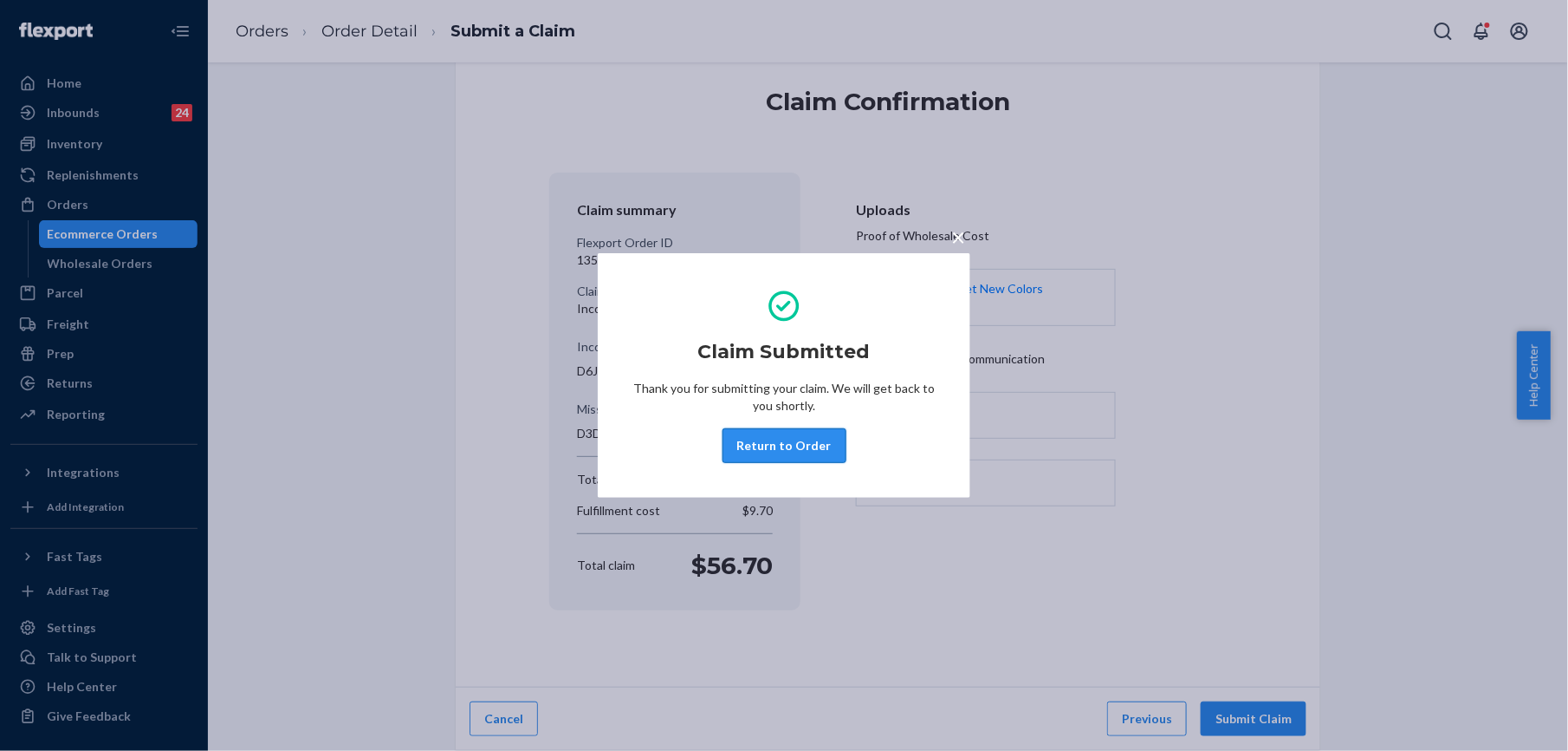
click at [759, 439] on button "Return to Order" at bounding box center [784, 445] width 124 height 34
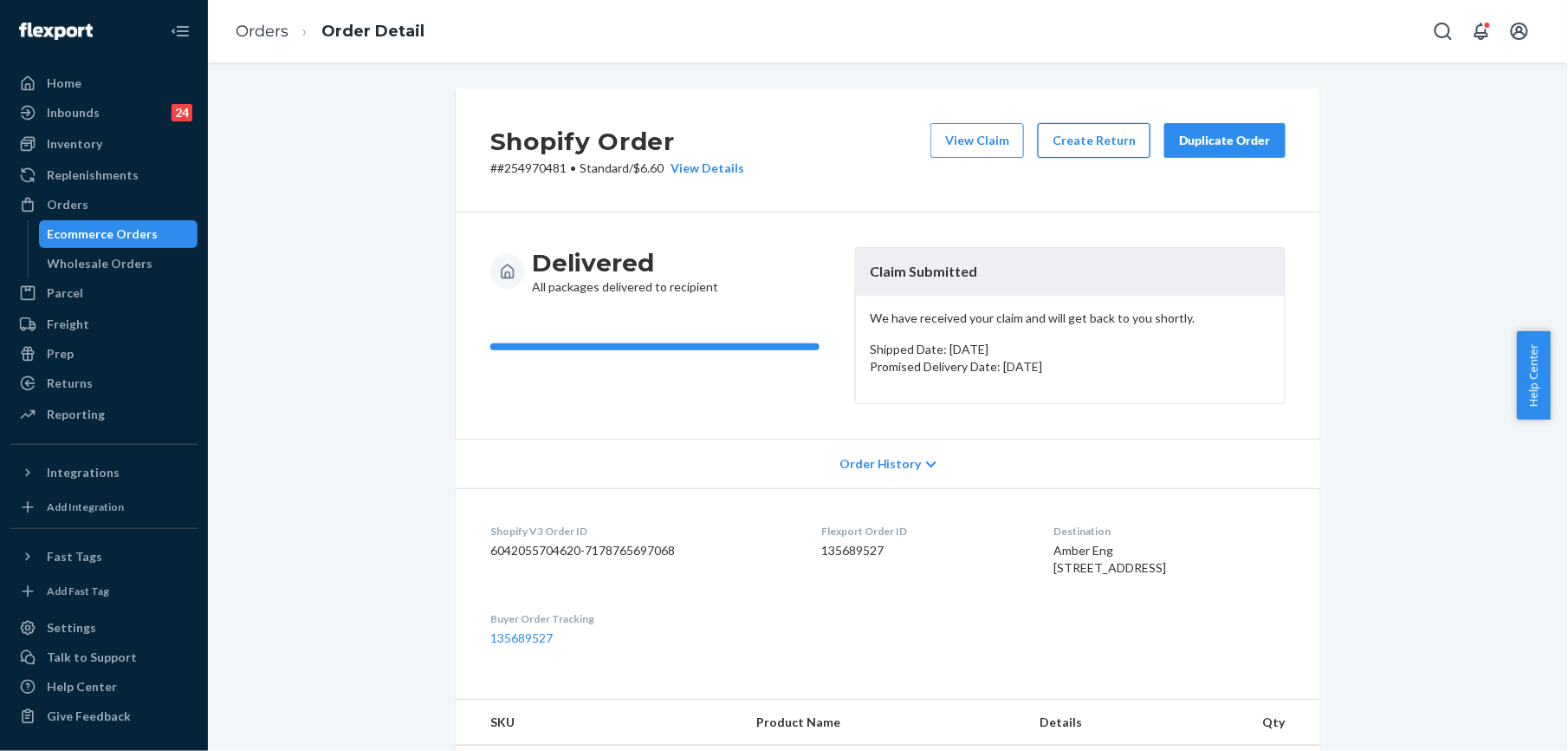
click at [1102, 143] on button "Create Return" at bounding box center [1094, 140] width 113 height 34
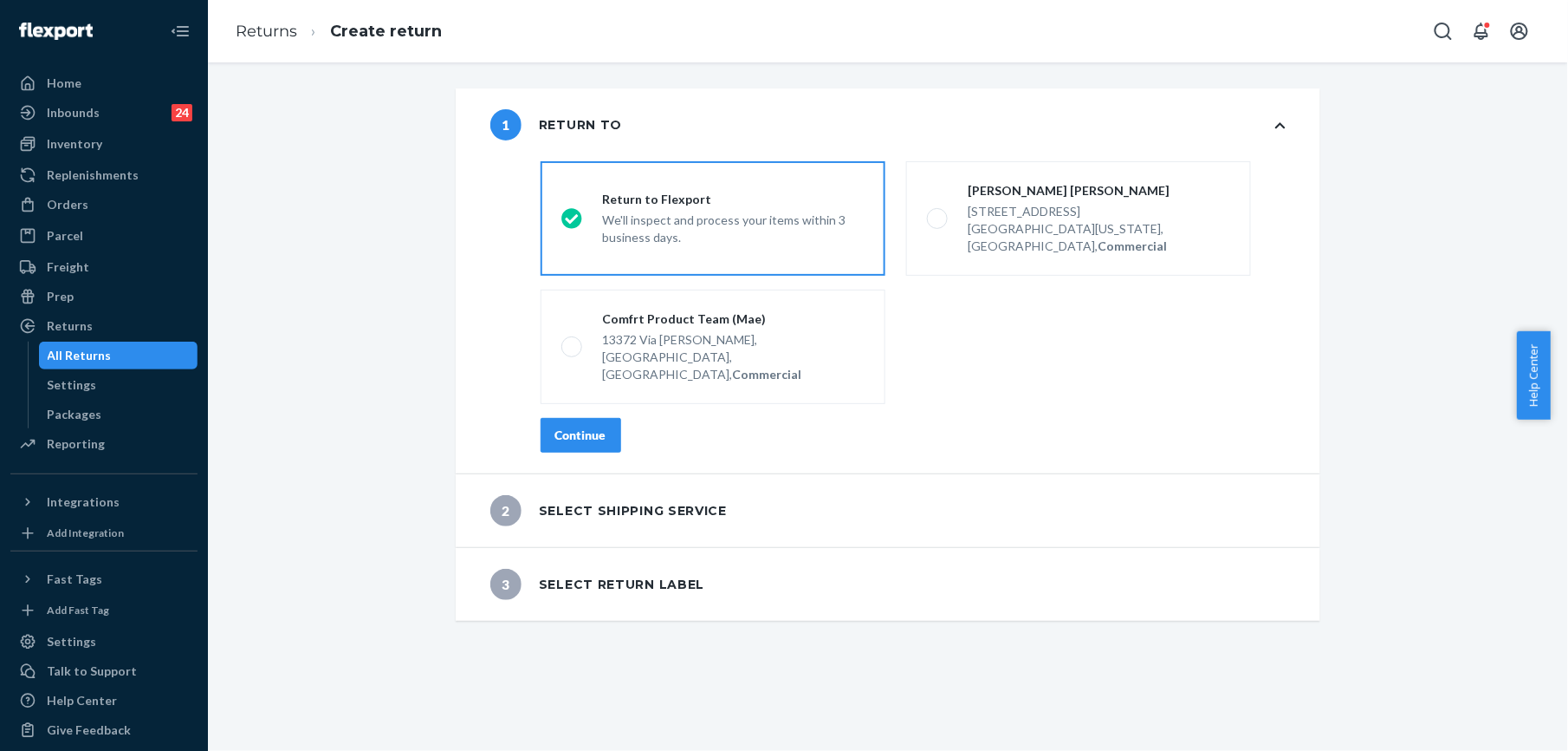
click at [591, 427] on div "Continue" at bounding box center [581, 435] width 51 height 18
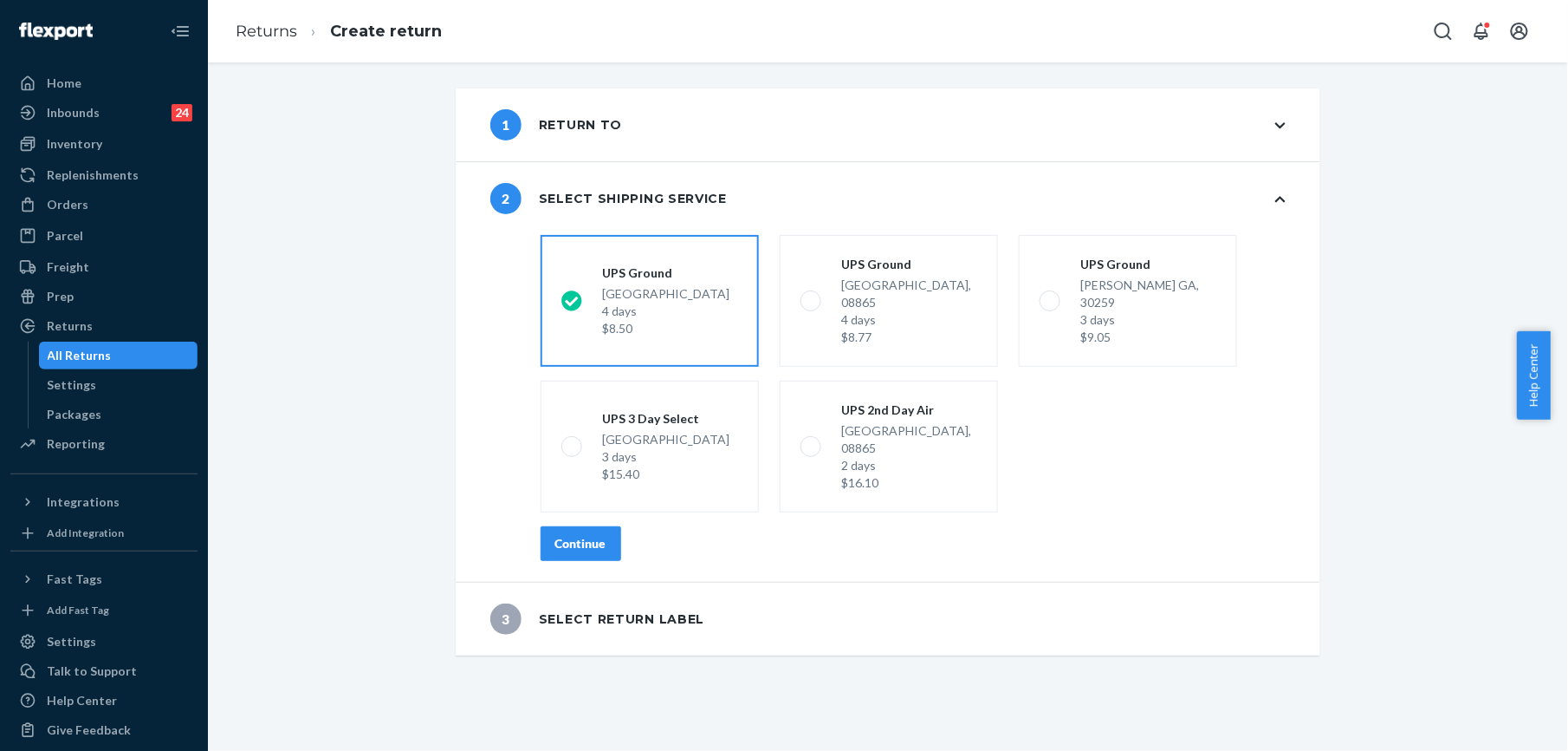
click at [576, 535] on div "Continue" at bounding box center [581, 544] width 51 height 18
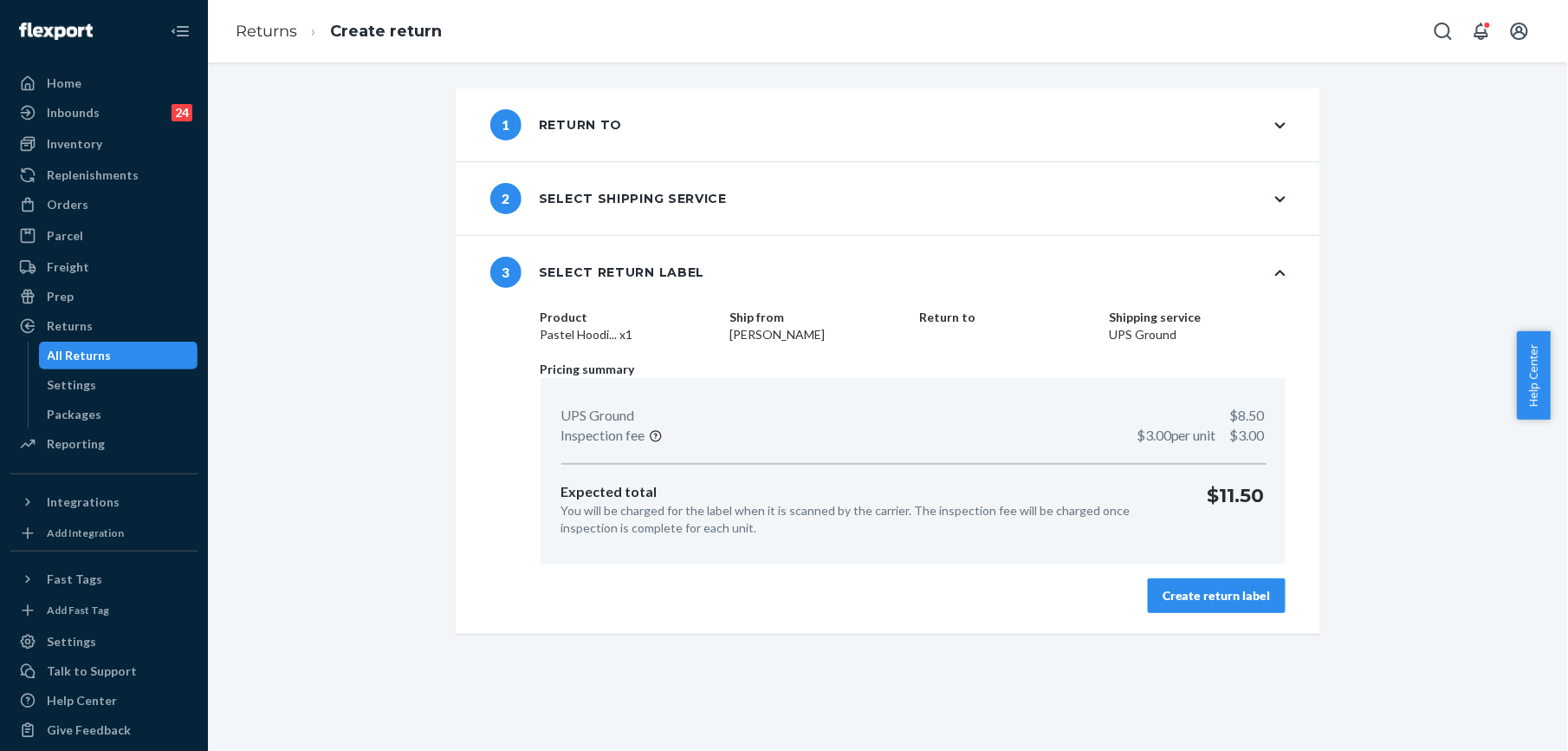
click at [1163, 590] on div "Create return label" at bounding box center [1217, 596] width 108 height 18
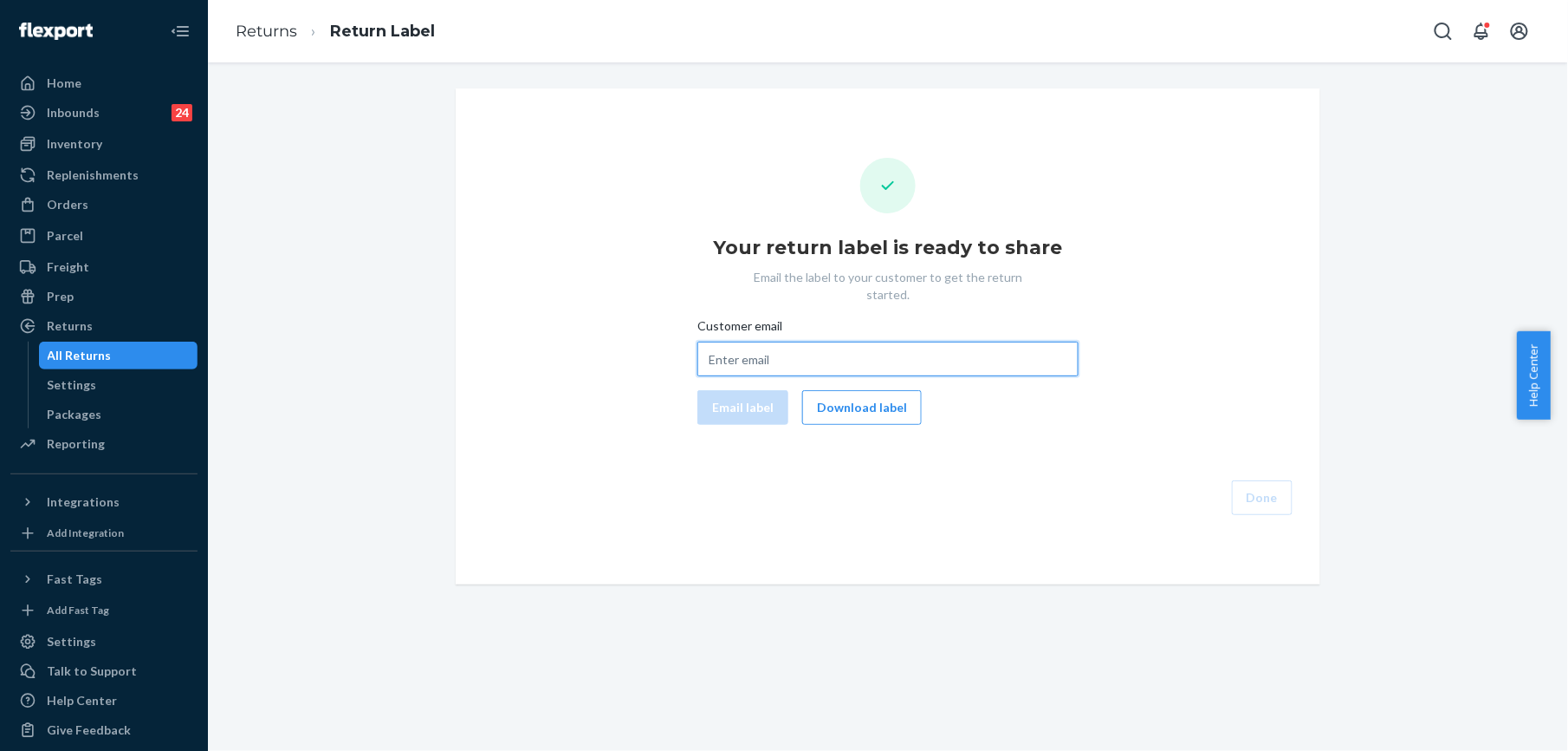
click at [771, 341] on input "Customer email" at bounding box center [888, 358] width 381 height 34
paste input "[EMAIL_ADDRESS][DOMAIN_NAME]"
type input "[EMAIL_ADDRESS][DOMAIN_NAME]"
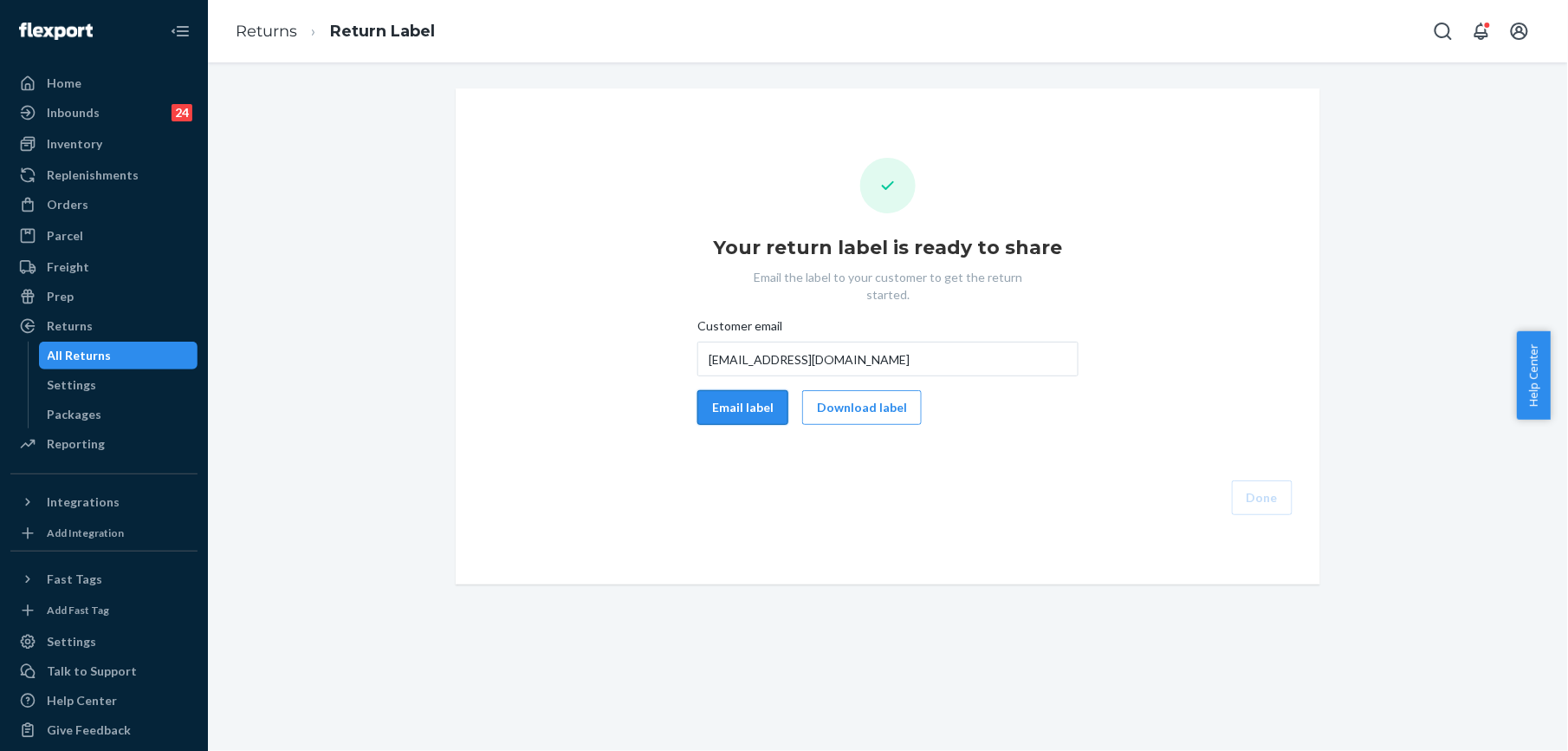
click at [735, 390] on button "Email label" at bounding box center [743, 407] width 91 height 34
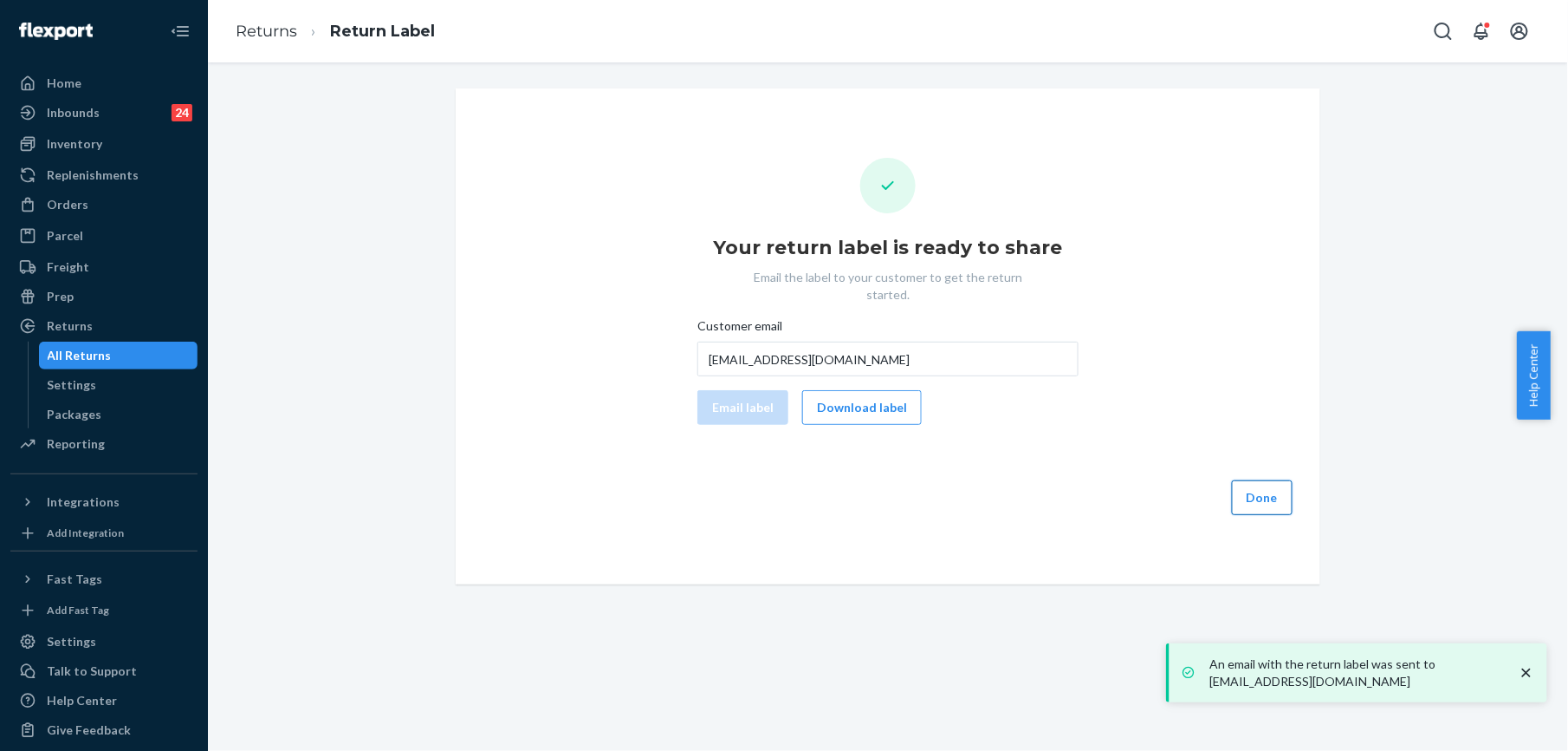
click at [1237, 487] on button "Done" at bounding box center [1262, 497] width 61 height 34
